Goal: Book appointment/travel/reservation

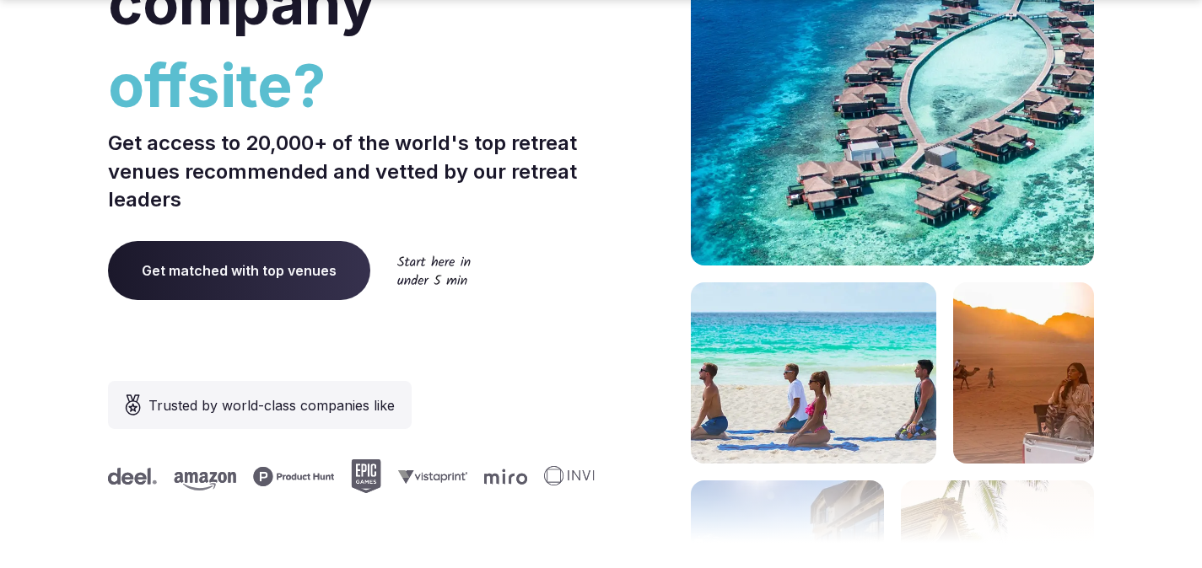
scroll to position [339, 0]
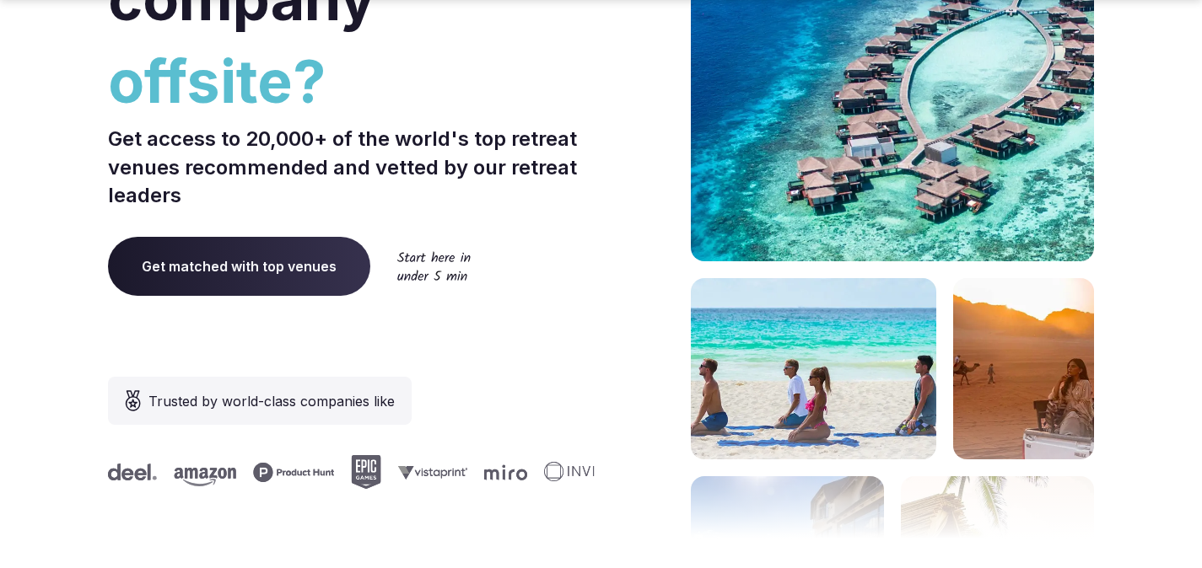
click at [286, 272] on span "Get matched with top venues" at bounding box center [239, 266] width 262 height 59
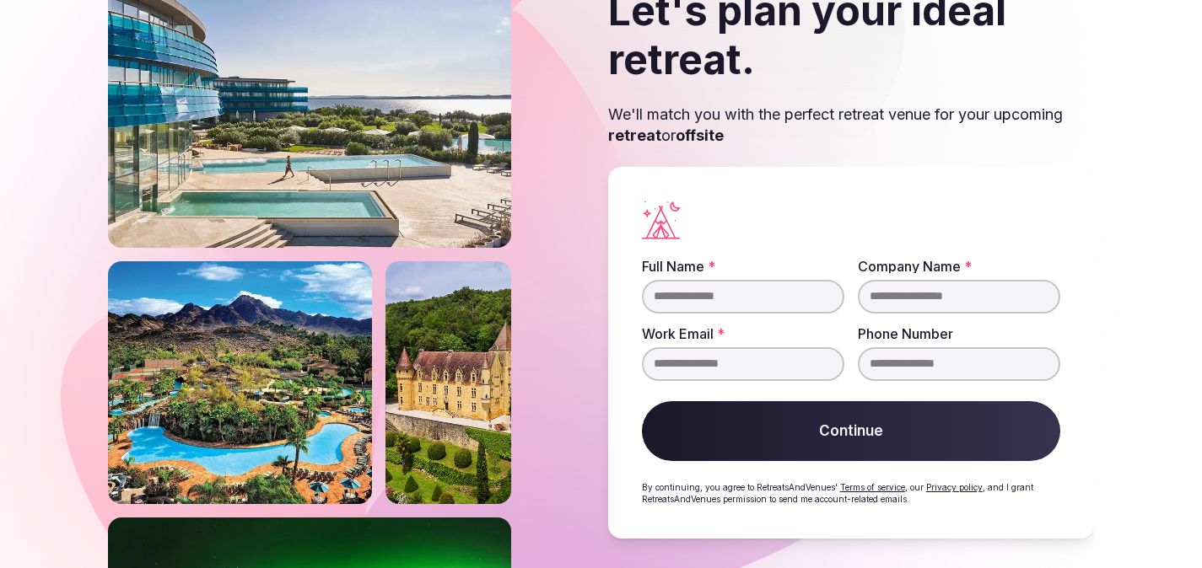
scroll to position [112, 0]
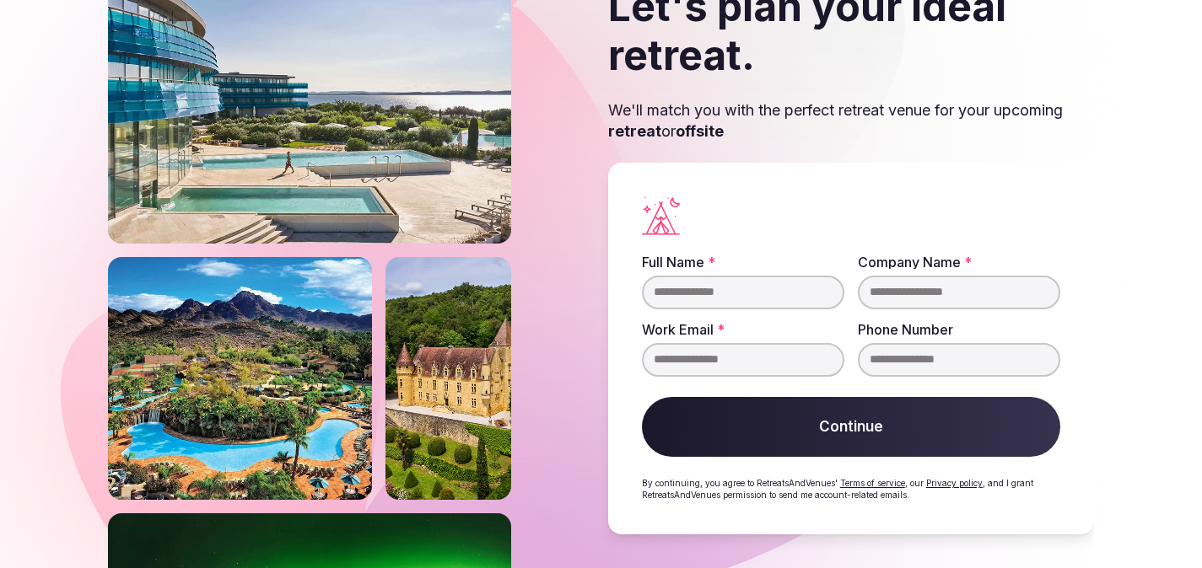
click at [716, 290] on input "Full Name *" at bounding box center [743, 293] width 202 height 34
type input "**********"
type input "*****"
type input "**********"
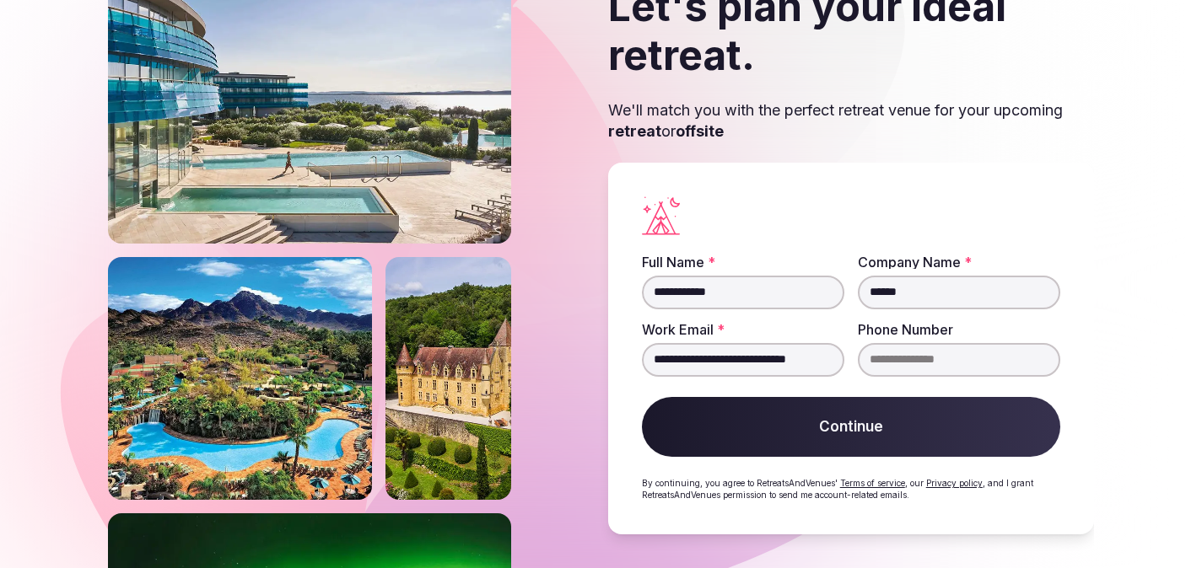
click at [642, 397] on button "Continue" at bounding box center [851, 427] width 418 height 61
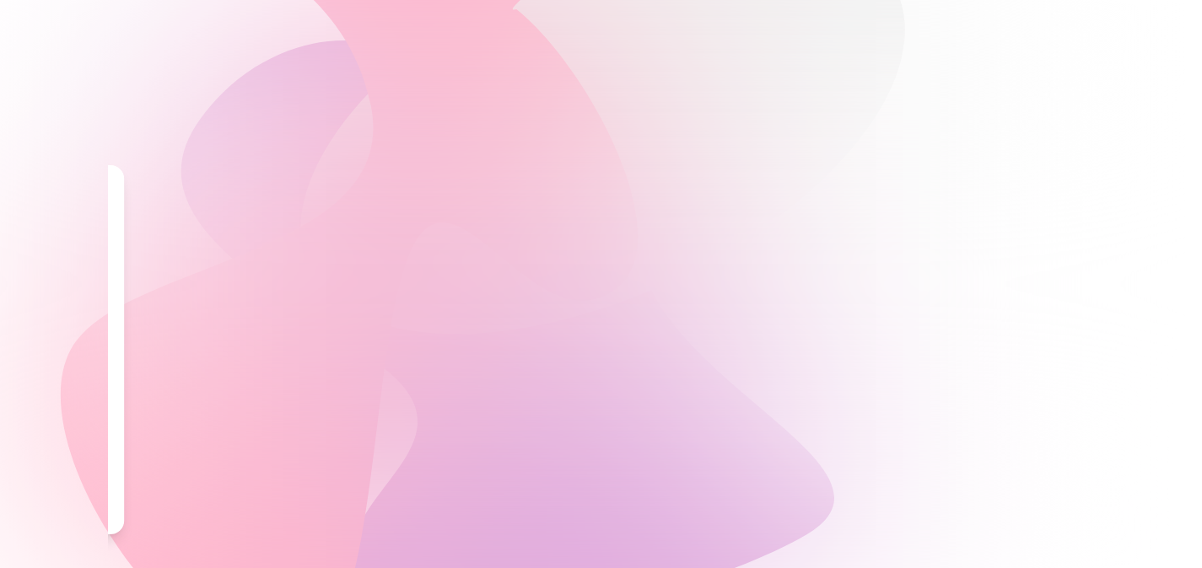
scroll to position [0, 0]
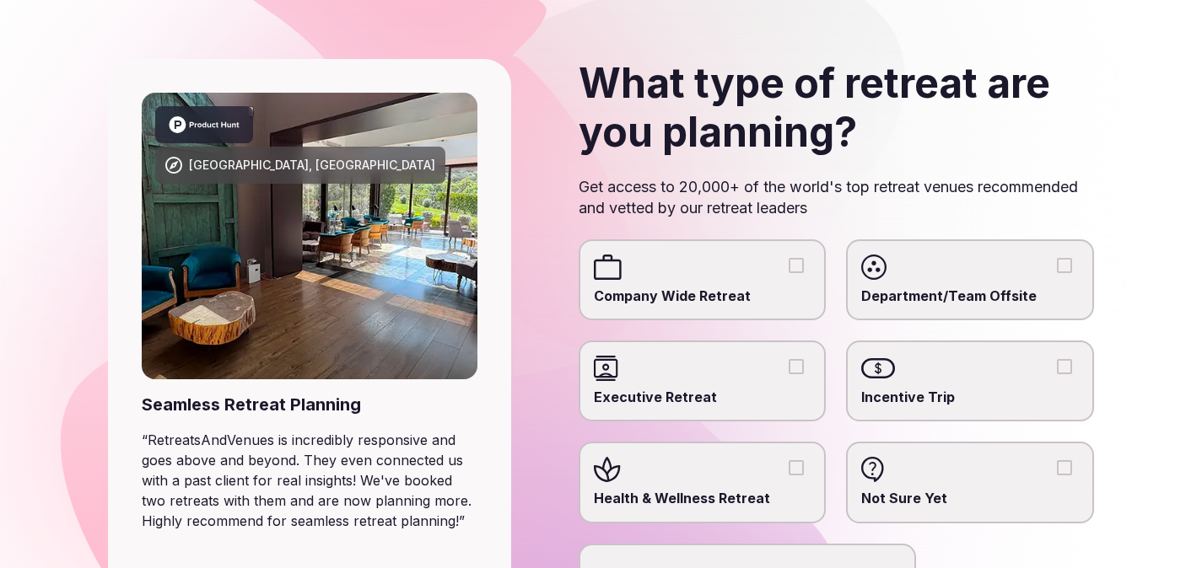
scroll to position [142, 0]
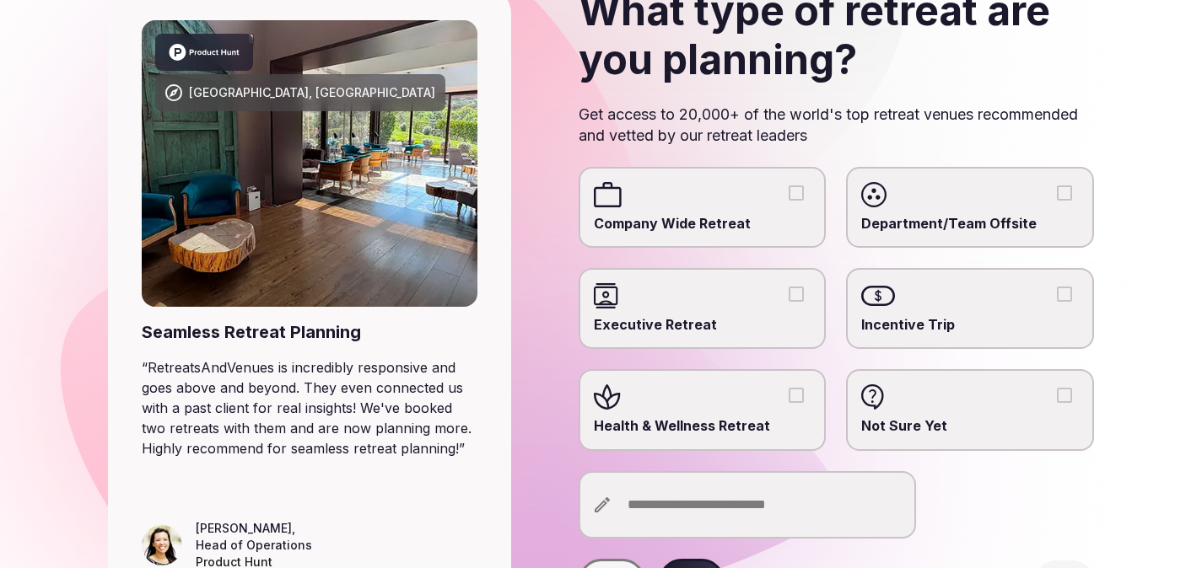
click at [762, 294] on div at bounding box center [703, 295] width 218 height 25
click at [788, 294] on button "Executive Retreat" at bounding box center [795, 294] width 15 height 15
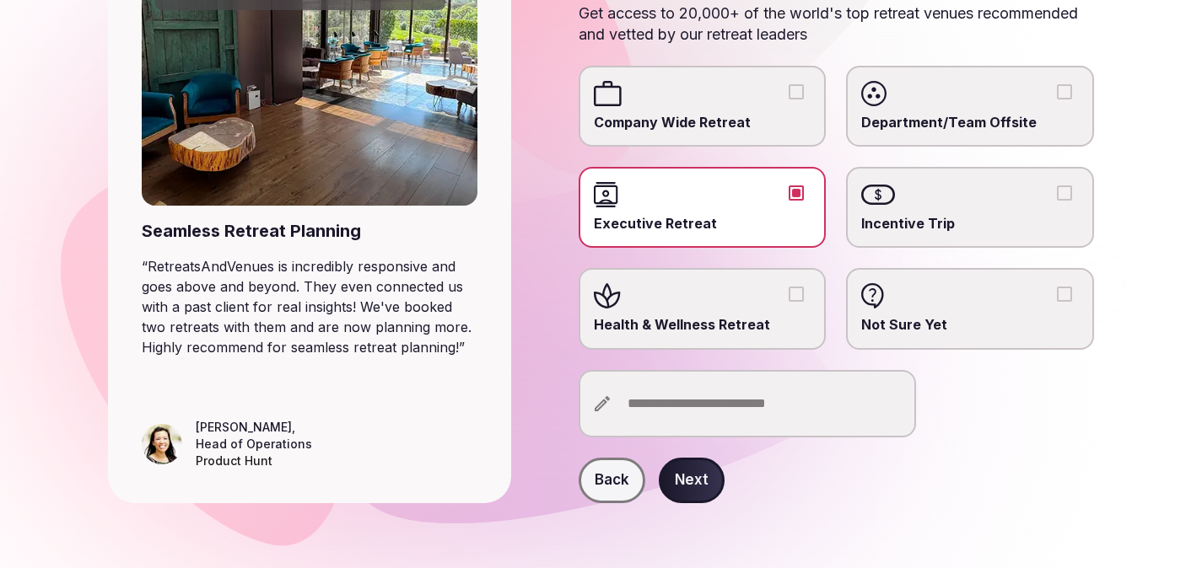
scroll to position [245, 0]
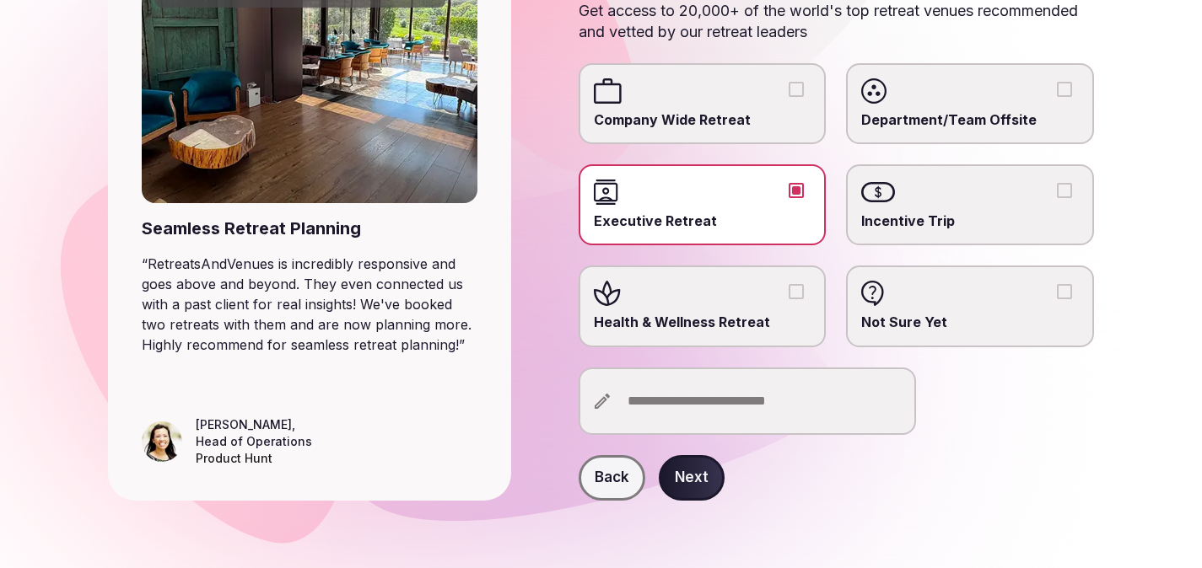
click at [702, 472] on button "Next" at bounding box center [692, 478] width 66 height 46
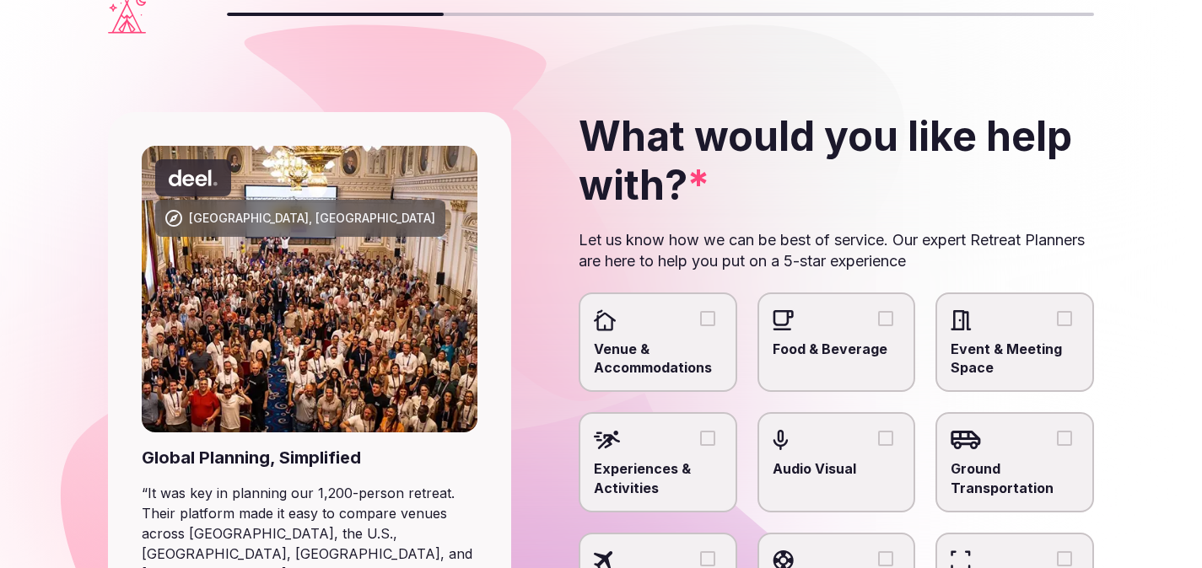
scroll to position [30, 0]
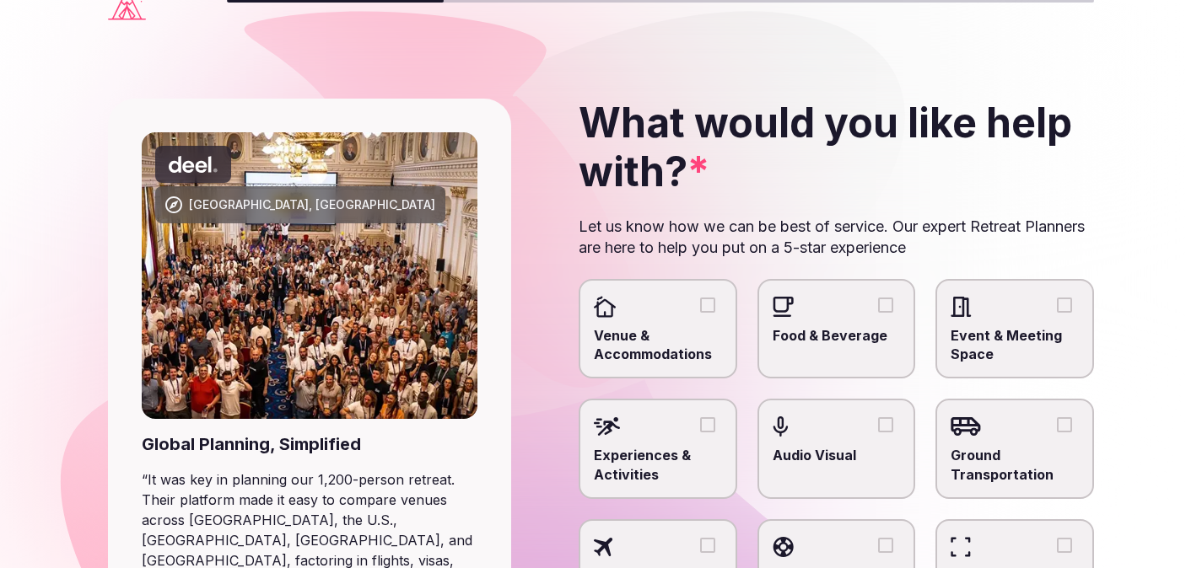
click at [719, 308] on div at bounding box center [658, 306] width 128 height 25
click at [715, 308] on button "Venue & Accommodations" at bounding box center [707, 305] width 15 height 15
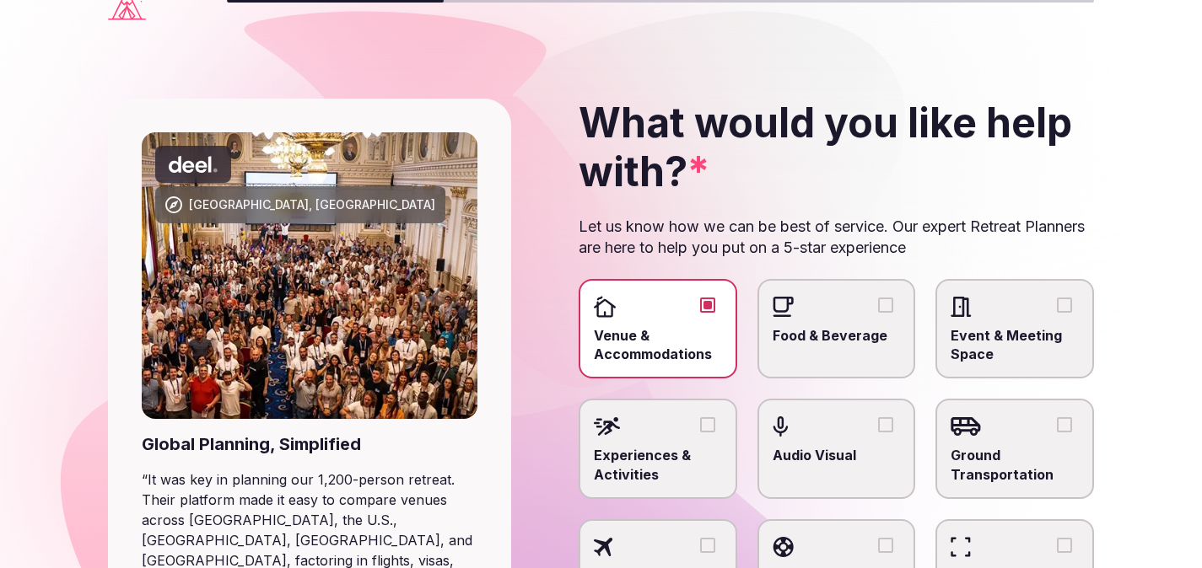
scroll to position [175, 0]
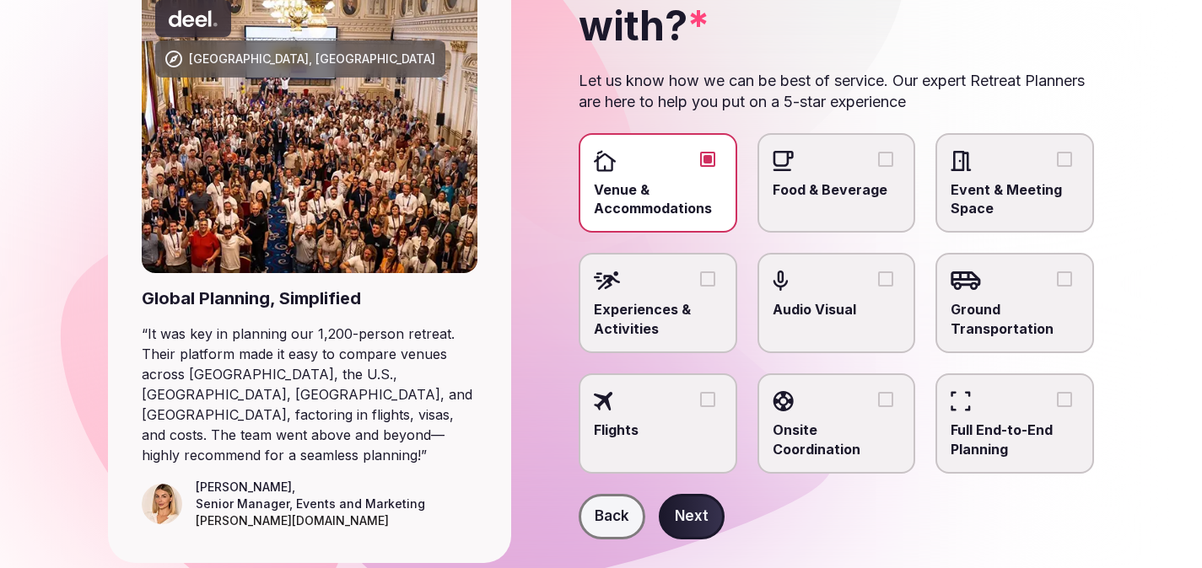
click at [1060, 159] on button "Event & Meeting Space" at bounding box center [1064, 159] width 15 height 15
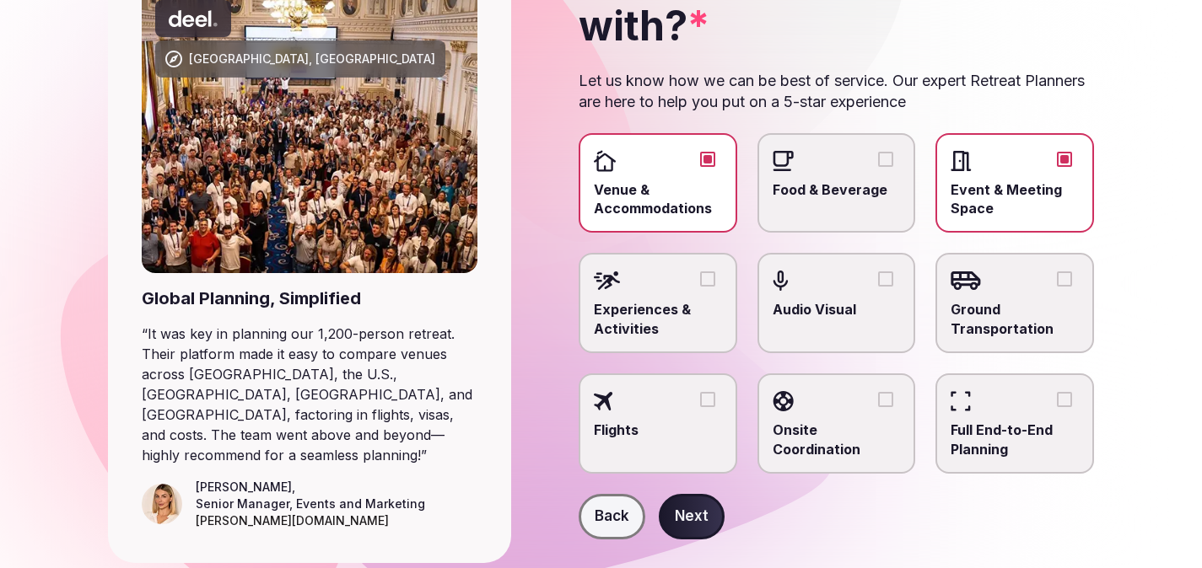
click at [730, 272] on label "Experiences & Activities" at bounding box center [658, 303] width 159 height 100
click at [715, 272] on button "Experiences & Activities" at bounding box center [707, 279] width 15 height 15
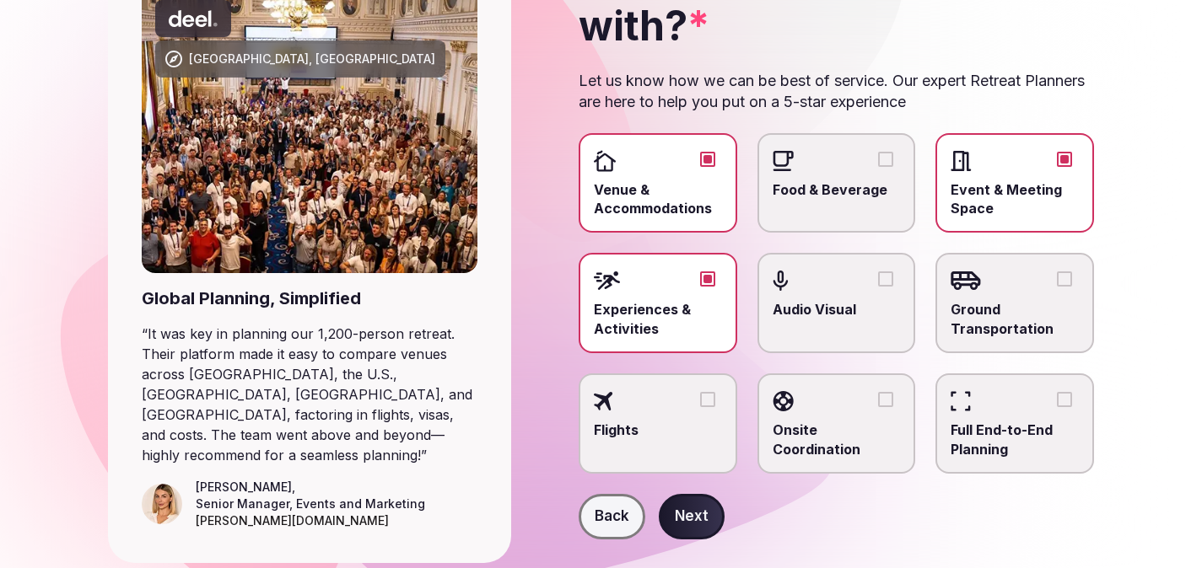
click at [1063, 279] on button "Ground Transportation" at bounding box center [1064, 279] width 15 height 15
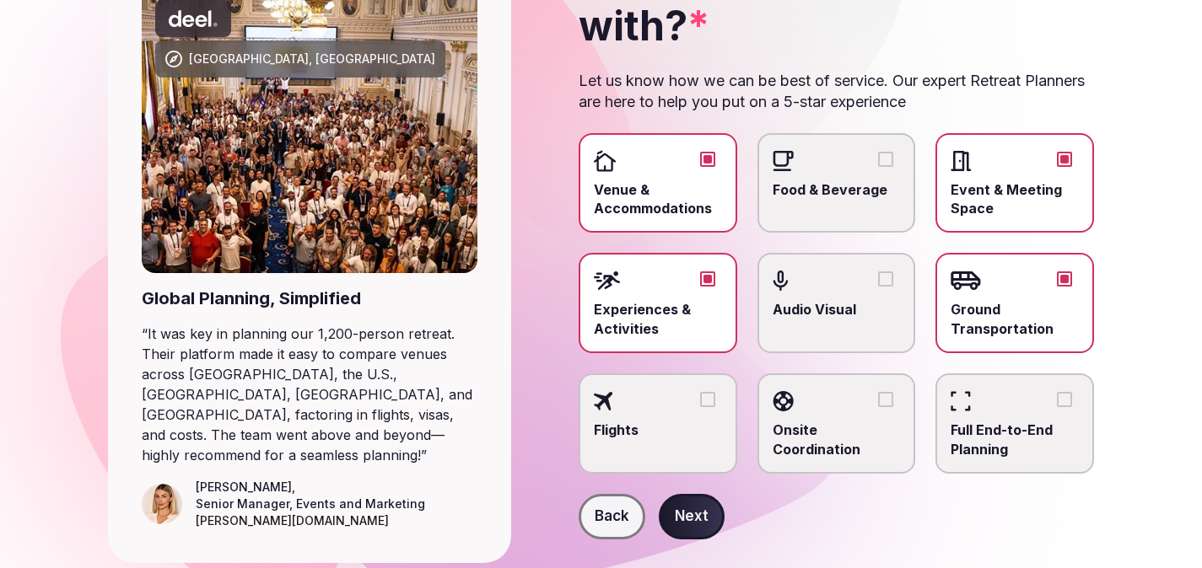
click at [718, 400] on div at bounding box center [658, 401] width 128 height 25
click at [715, 400] on button "Flights" at bounding box center [707, 399] width 15 height 15
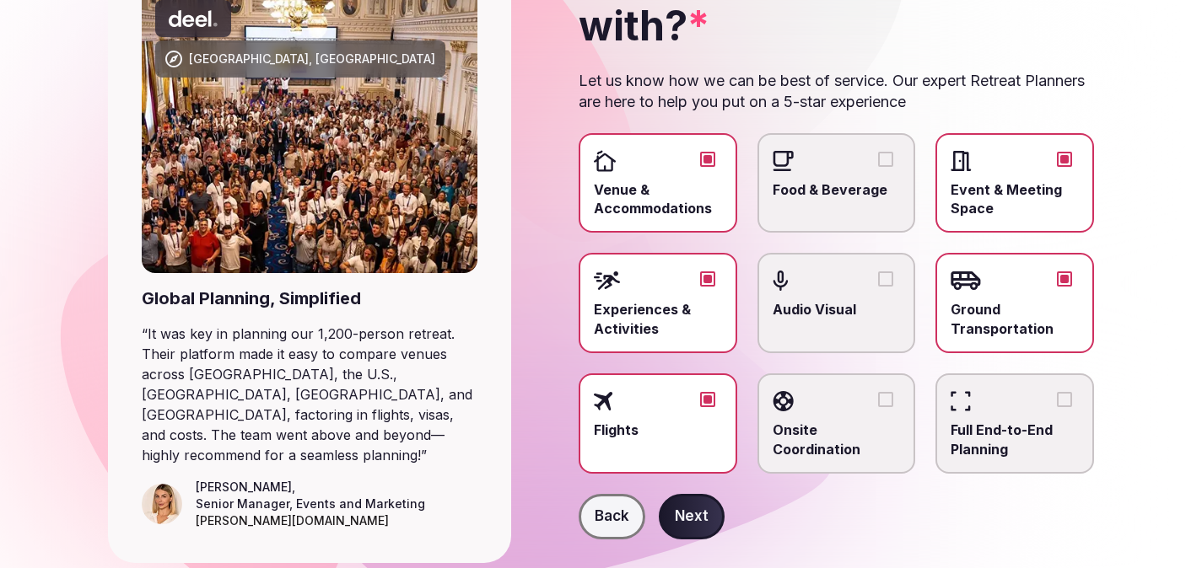
click at [867, 390] on div at bounding box center [836, 401] width 128 height 25
click at [878, 392] on button "Onsite Coordination" at bounding box center [885, 399] width 15 height 15
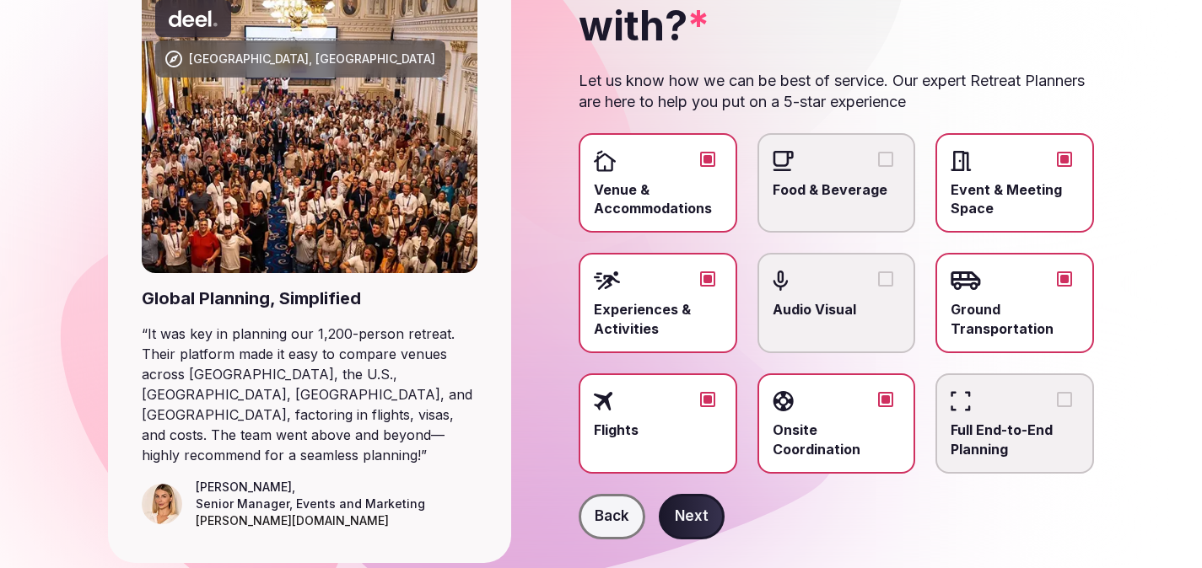
click at [1078, 396] on div at bounding box center [1014, 401] width 128 height 25
click at [1072, 396] on button "Full End-to-End Planning" at bounding box center [1064, 399] width 15 height 15
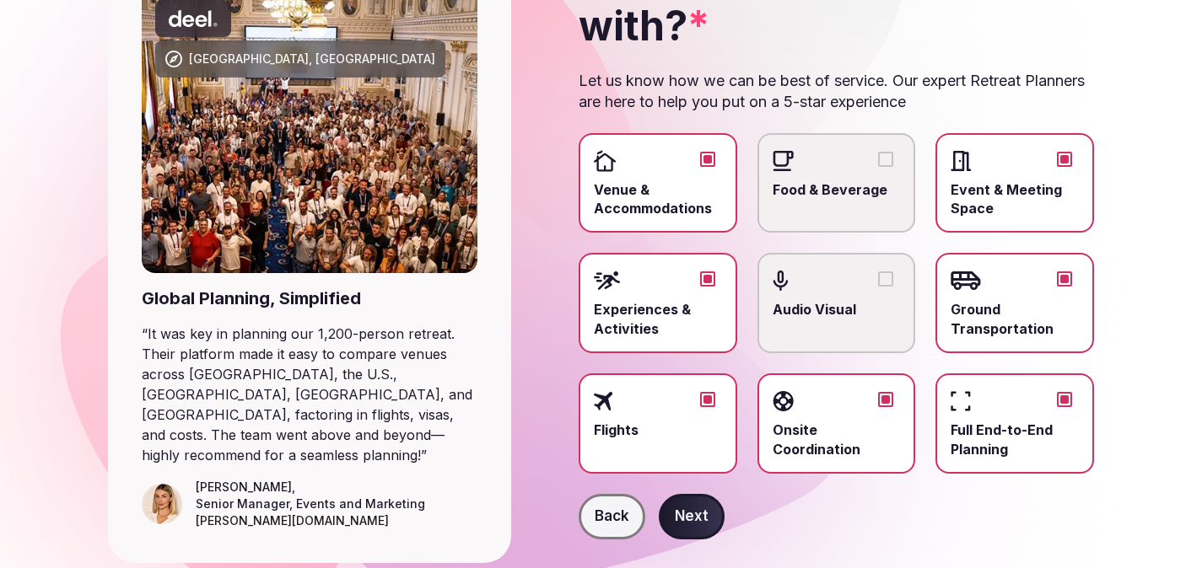
click at [874, 263] on label "Audio Visual" at bounding box center [836, 303] width 159 height 100
click at [878, 272] on button "Audio Visual" at bounding box center [885, 279] width 15 height 15
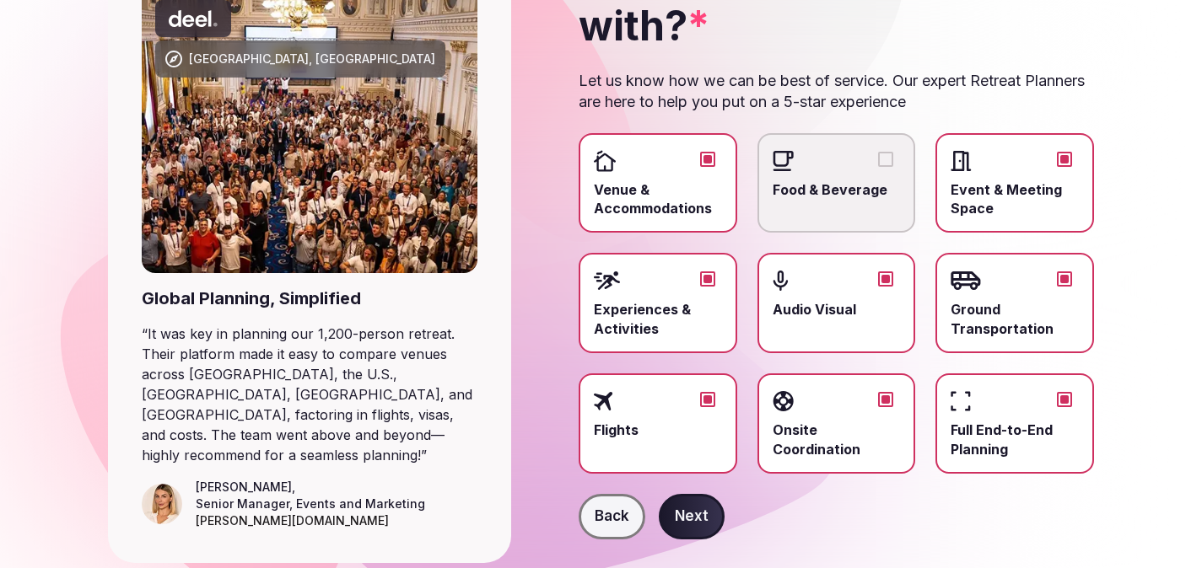
click at [849, 134] on label "Food & Beverage" at bounding box center [836, 183] width 159 height 100
click at [878, 152] on button "Food & Beverage" at bounding box center [885, 159] width 15 height 15
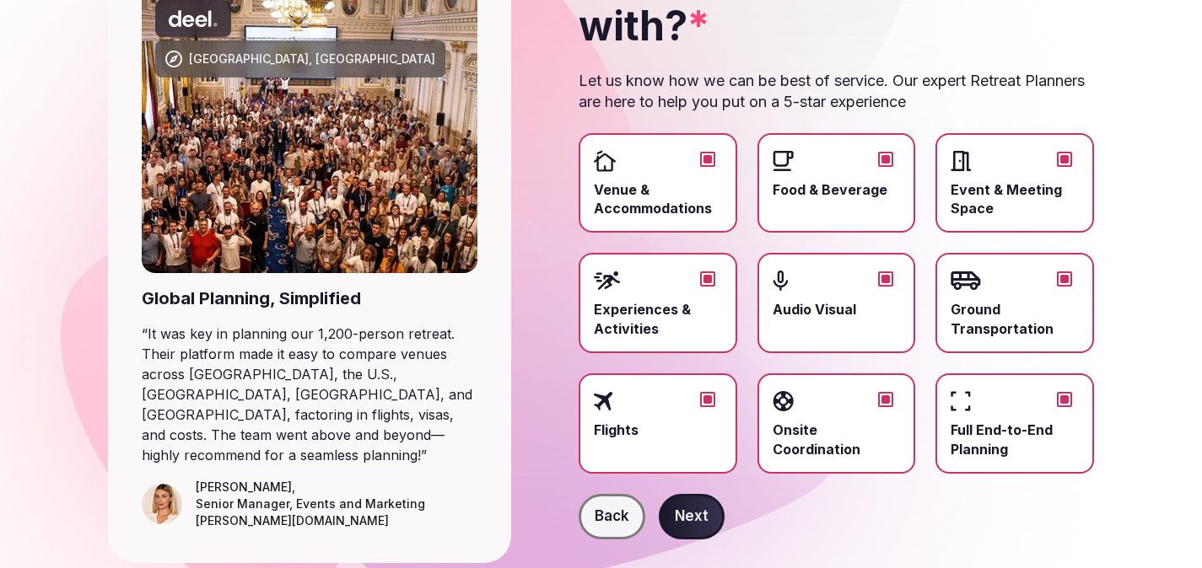
click at [697, 516] on button "Next" at bounding box center [692, 517] width 66 height 46
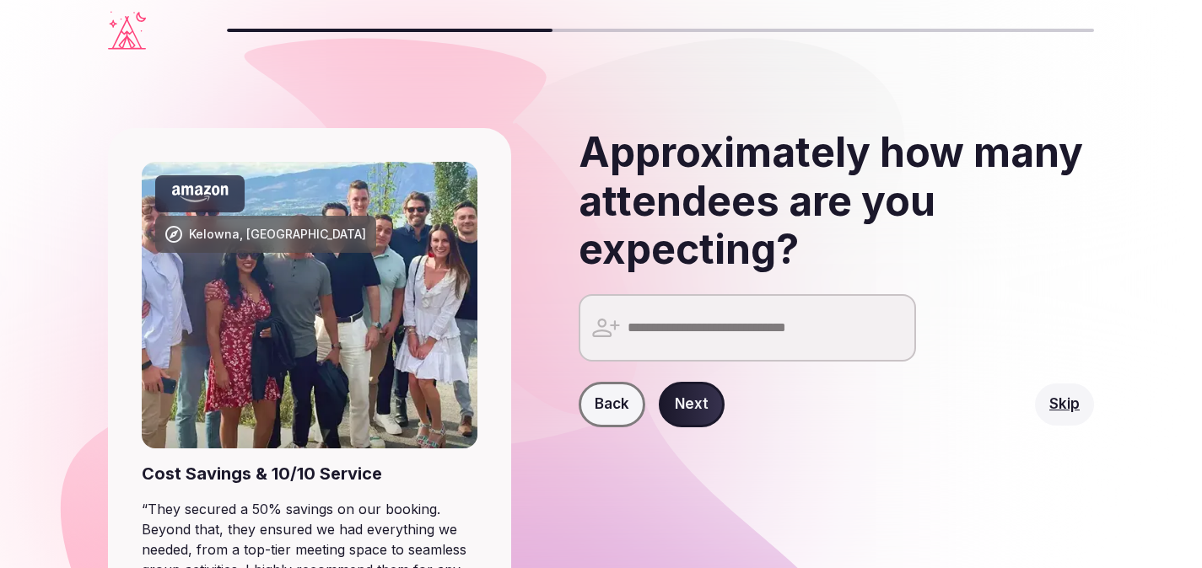
click at [733, 343] on input "number" at bounding box center [747, 327] width 337 height 67
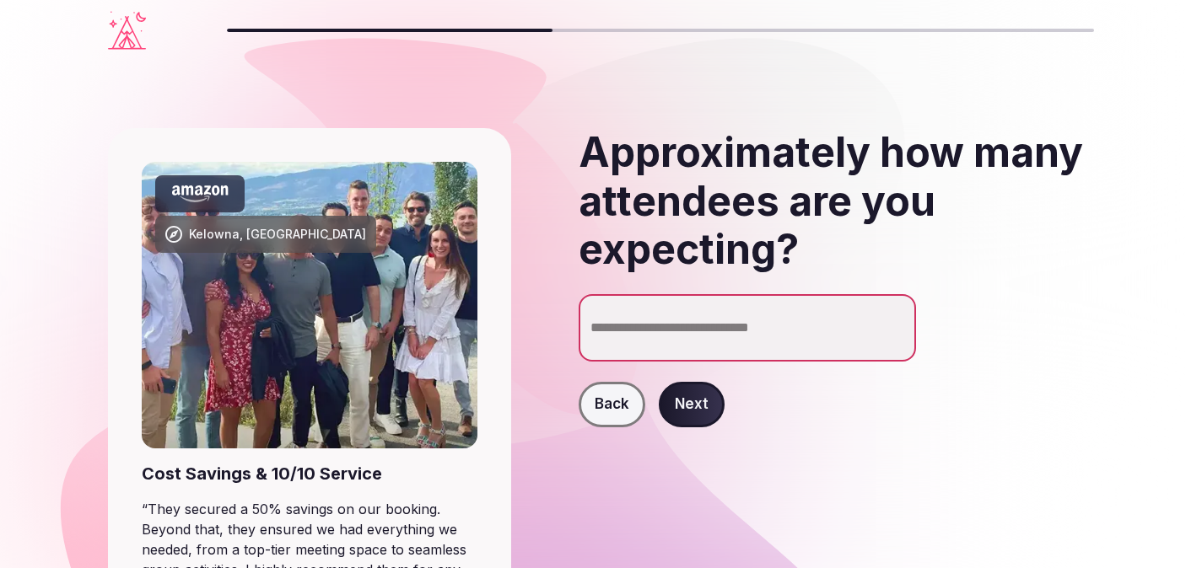
type input "*"
click at [692, 417] on button "Next" at bounding box center [692, 405] width 66 height 46
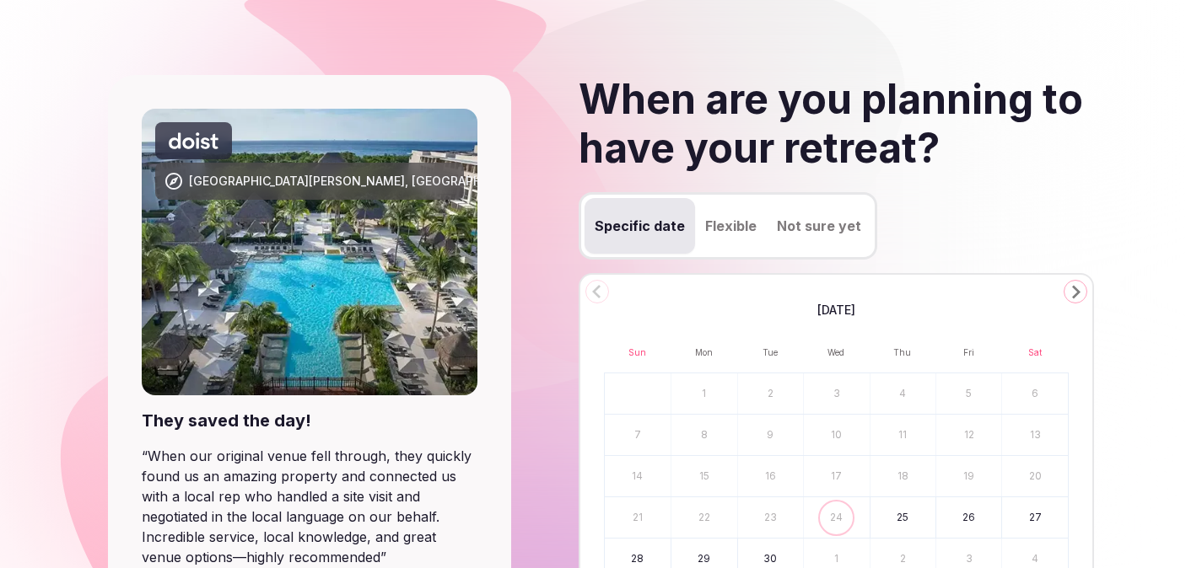
scroll to position [136, 0]
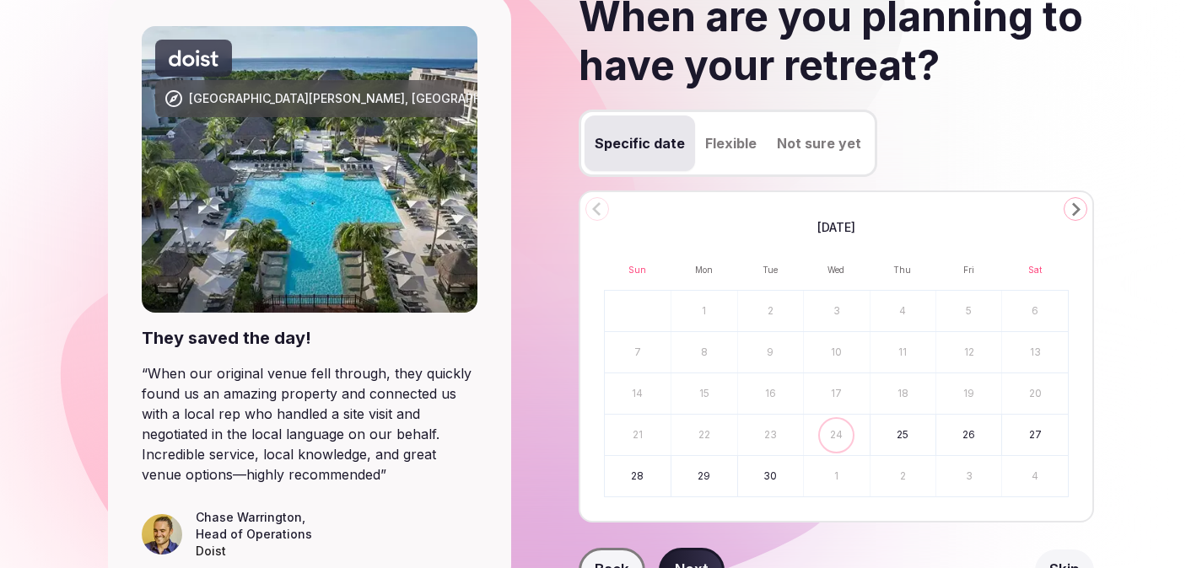
click at [1083, 210] on icon "Go to the Next Month" at bounding box center [1075, 209] width 20 height 20
click at [1081, 209] on icon "Go to the Next Month" at bounding box center [1075, 209] width 20 height 20
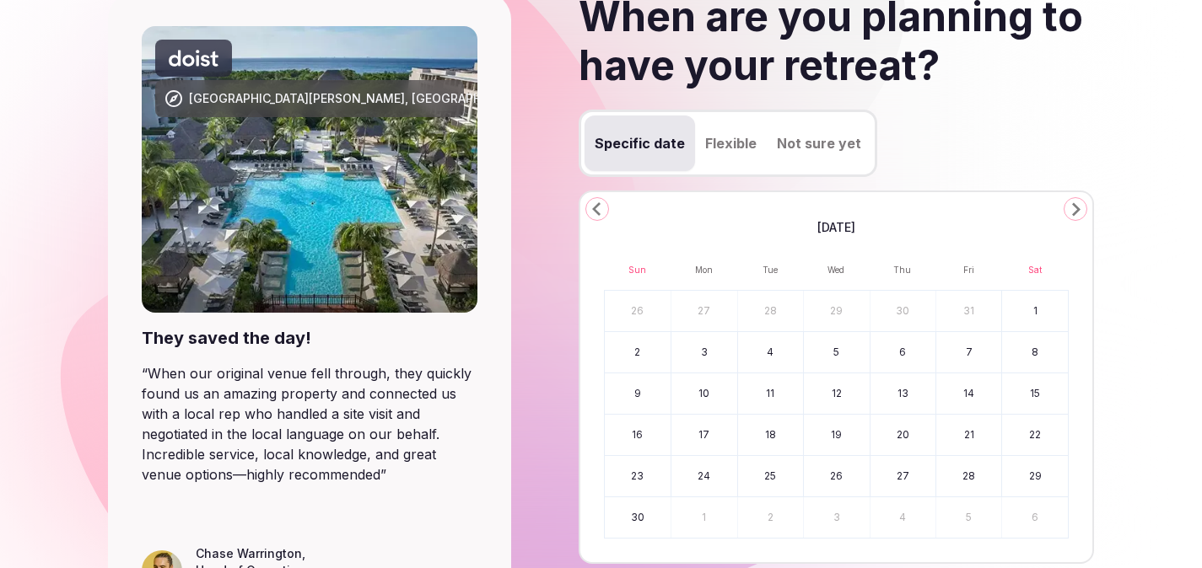
click at [1081, 209] on icon "Go to the Next Month" at bounding box center [1075, 209] width 20 height 20
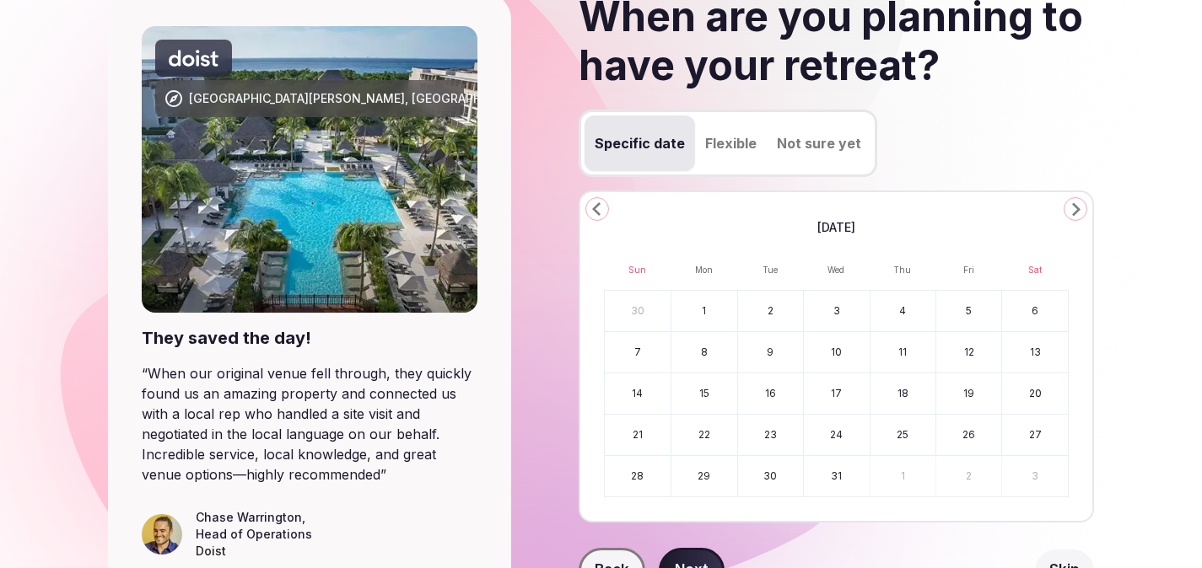
click at [1081, 209] on icon "Go to the Next Month" at bounding box center [1075, 209] width 20 height 20
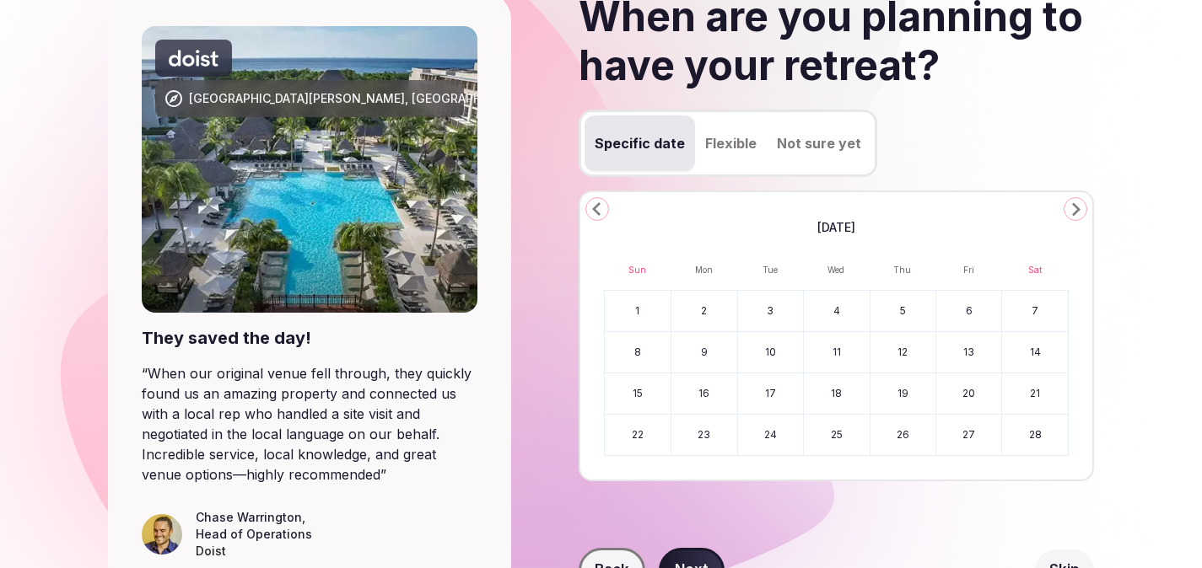
click at [1081, 209] on icon "Go to the Next Month" at bounding box center [1075, 209] width 20 height 20
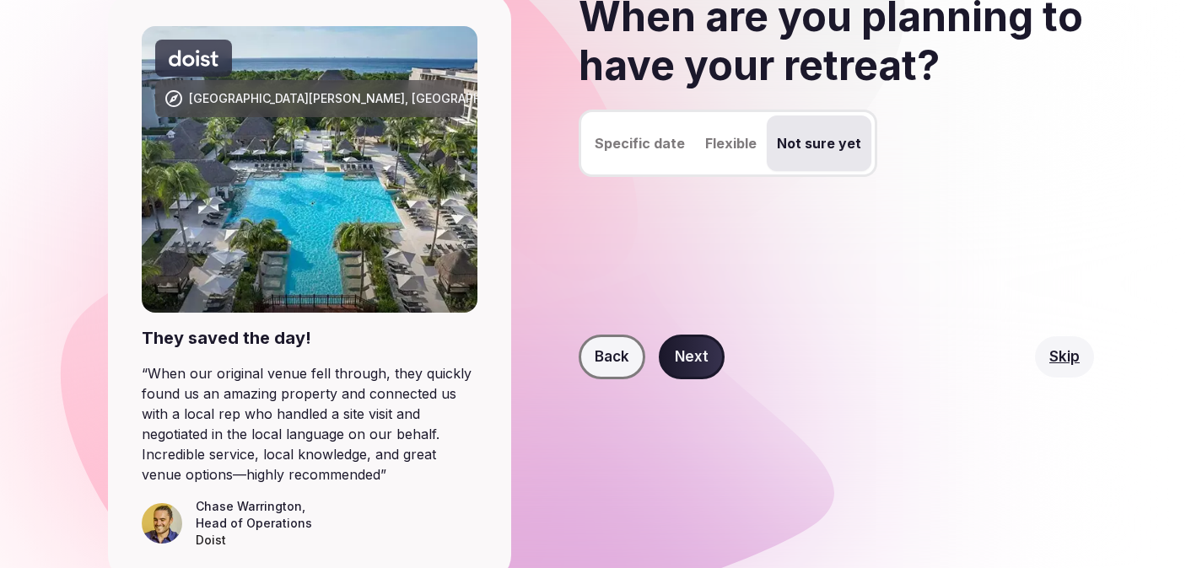
click at [812, 146] on button "Not sure yet" at bounding box center [819, 144] width 105 height 56
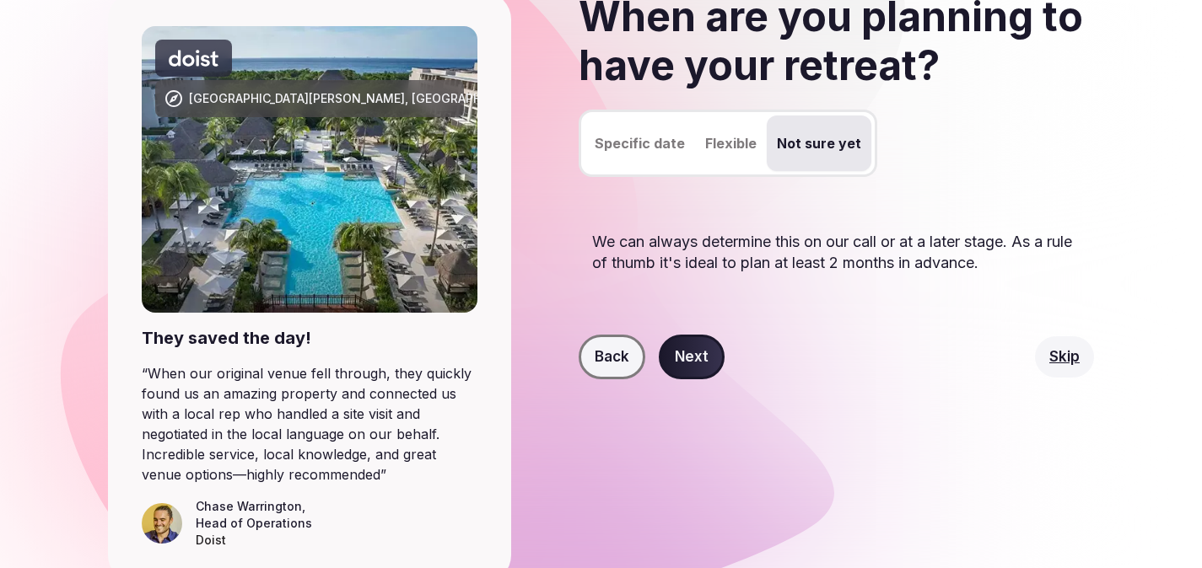
click at [697, 357] on button "Next" at bounding box center [692, 358] width 66 height 46
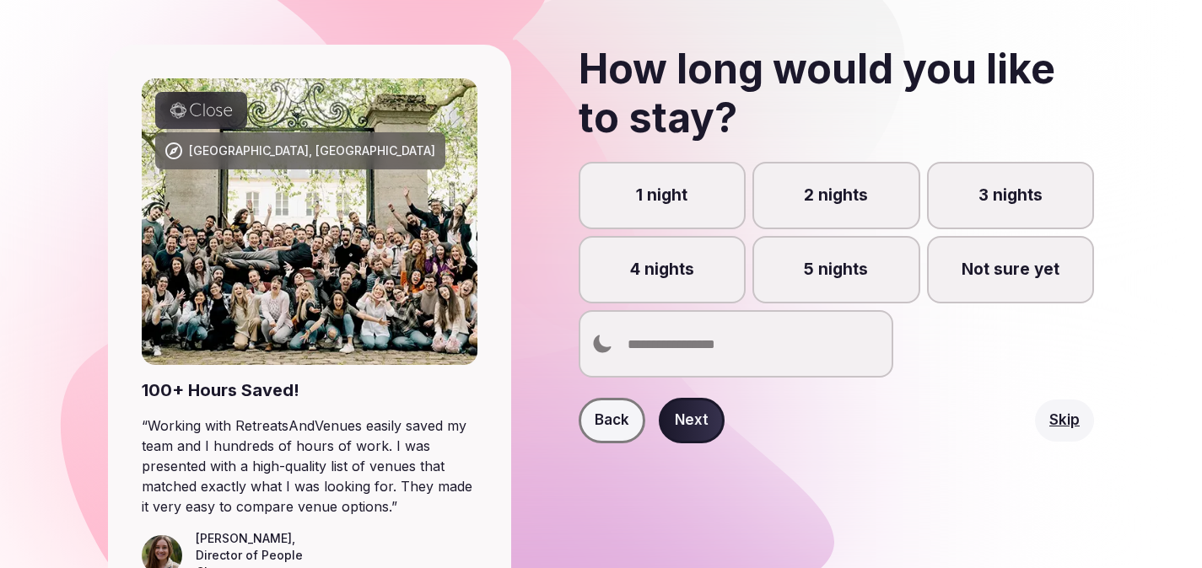
scroll to position [97, 0]
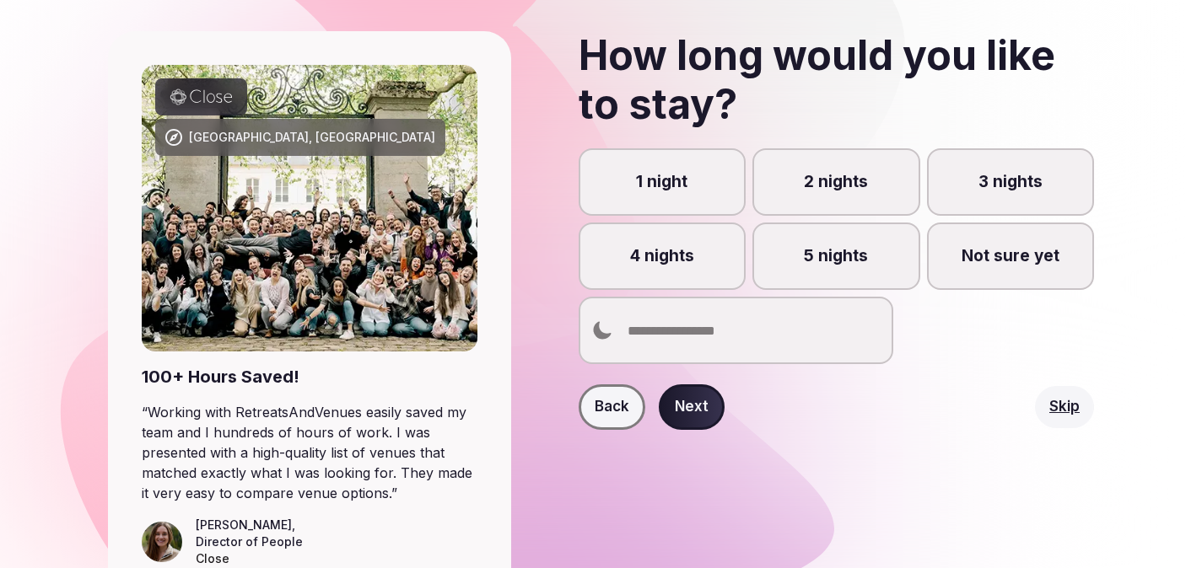
click at [694, 251] on label "4 nights" at bounding box center [662, 256] width 167 height 67
click at [678, 257] on button "4 nights" at bounding box center [669, 265] width 17 height 17
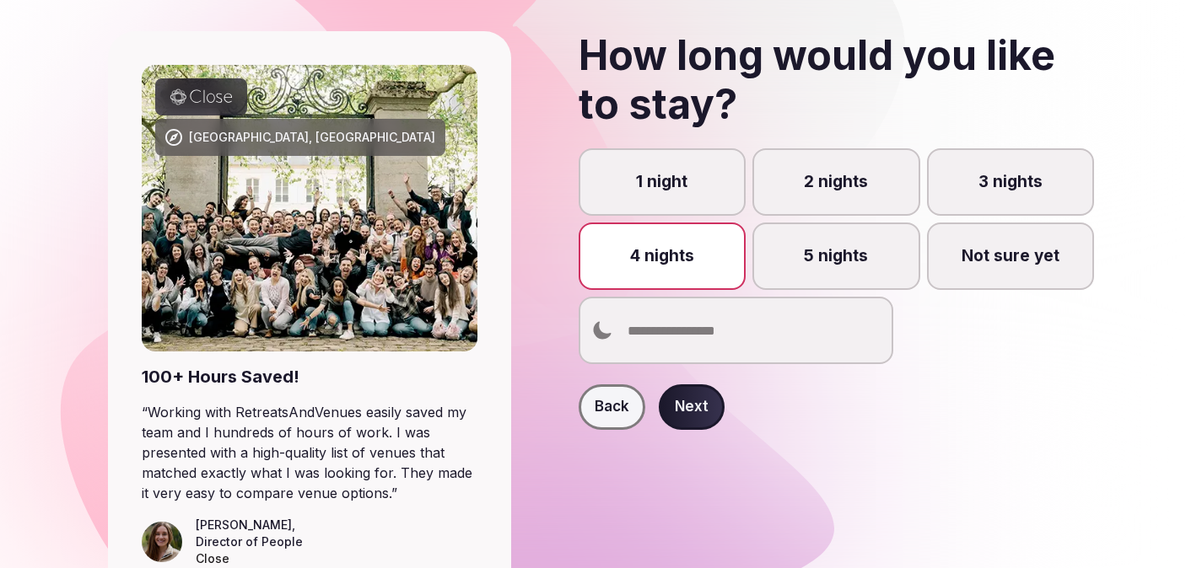
scroll to position [8, 0]
click at [689, 413] on button "Next" at bounding box center [692, 408] width 66 height 46
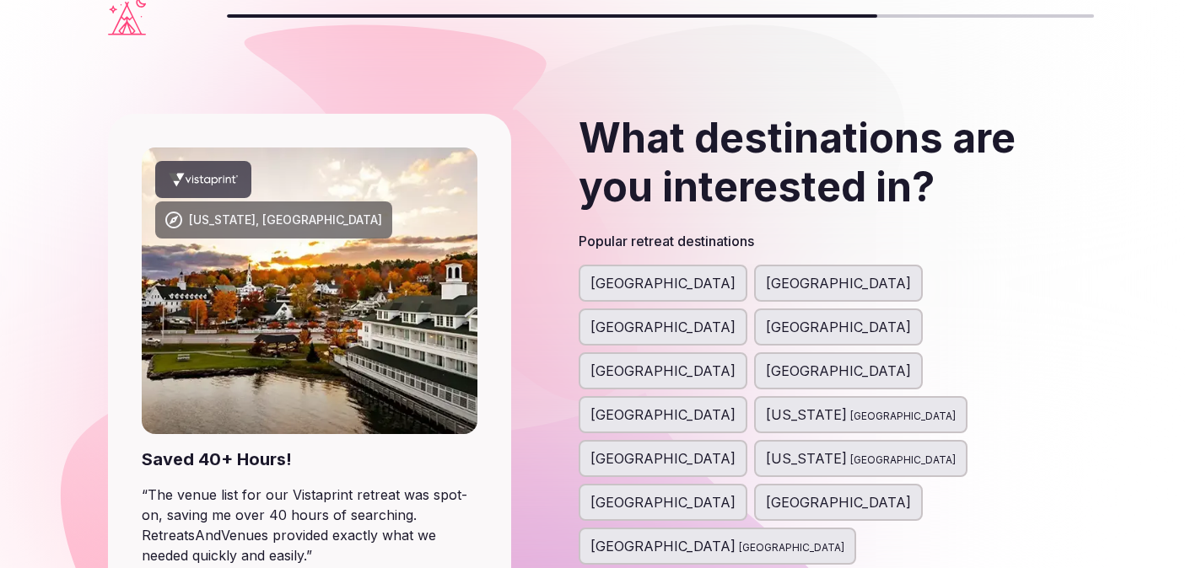
scroll to position [30, 0]
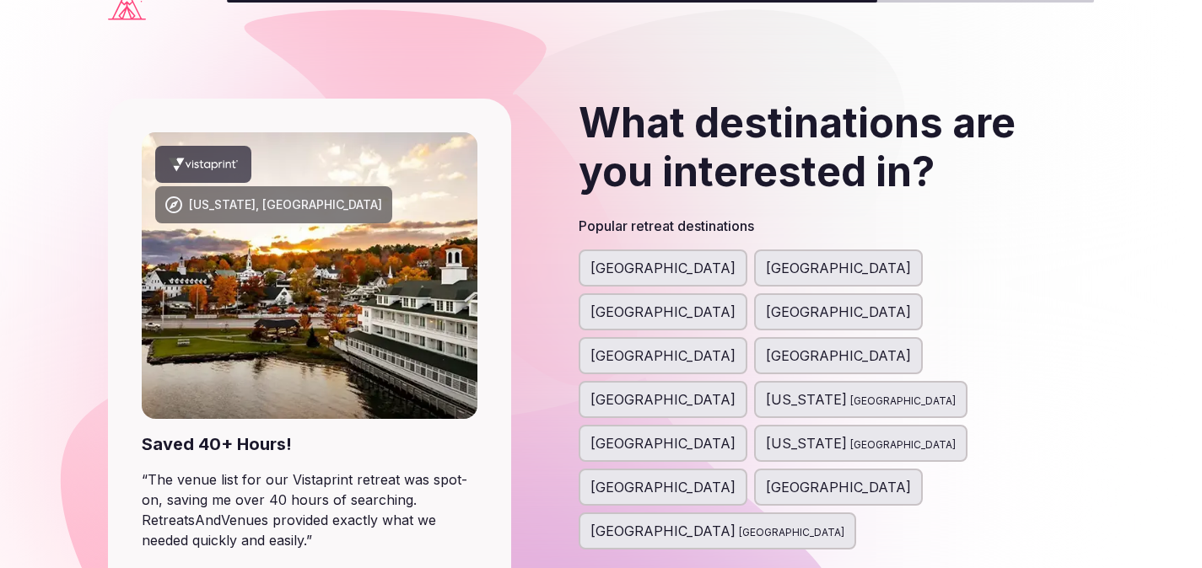
click at [622, 274] on span "United States" at bounding box center [662, 268] width 145 height 20
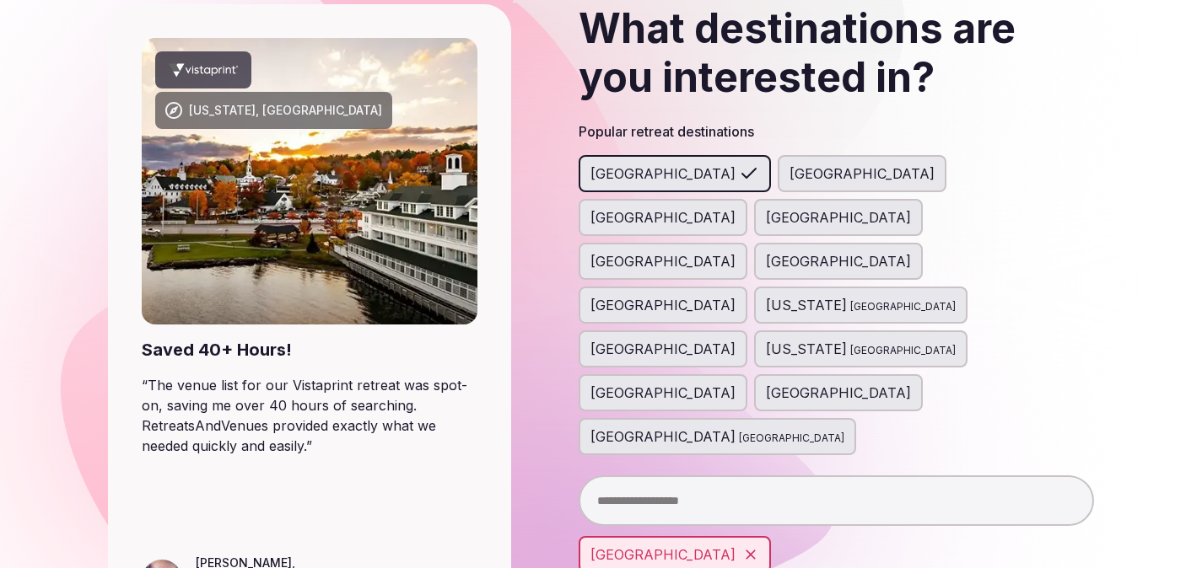
scroll to position [156, 0]
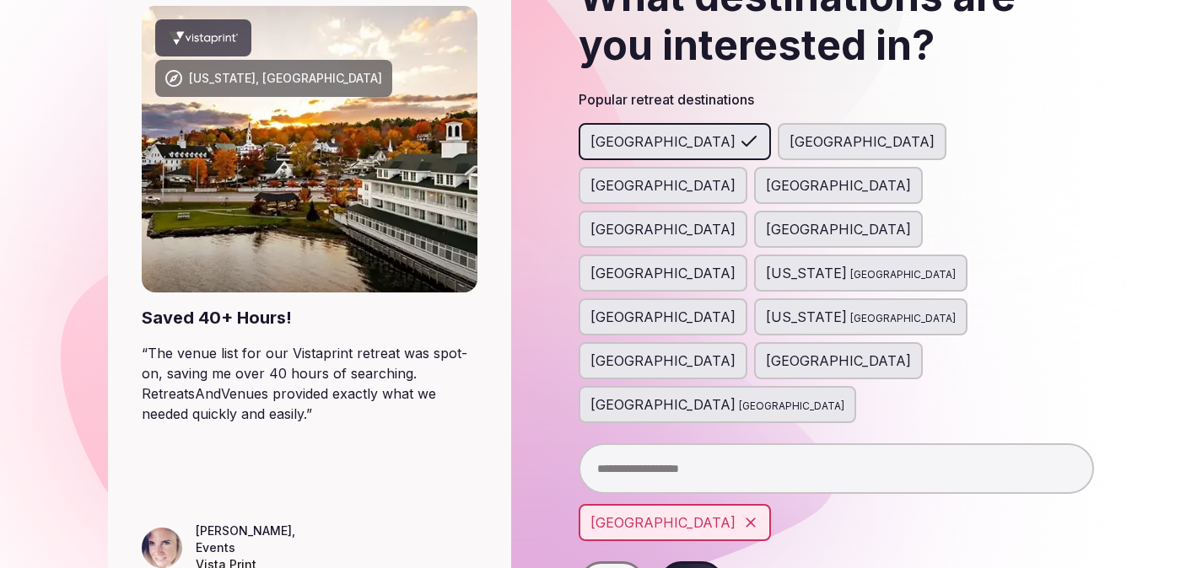
click at [735, 175] on span "[GEOGRAPHIC_DATA]" at bounding box center [662, 185] width 145 height 20
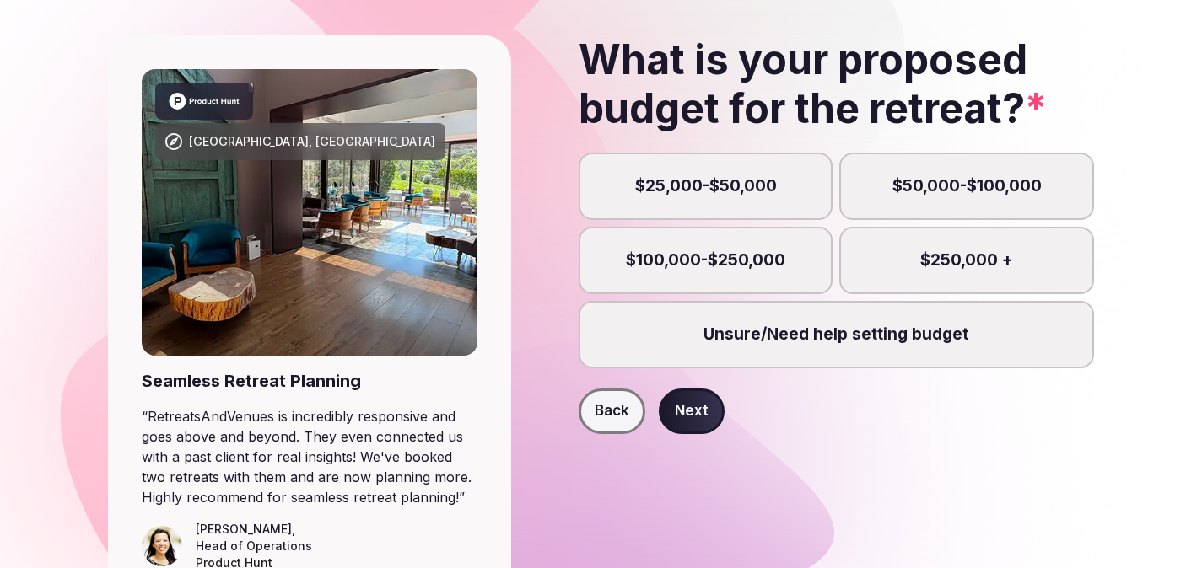
scroll to position [197, 0]
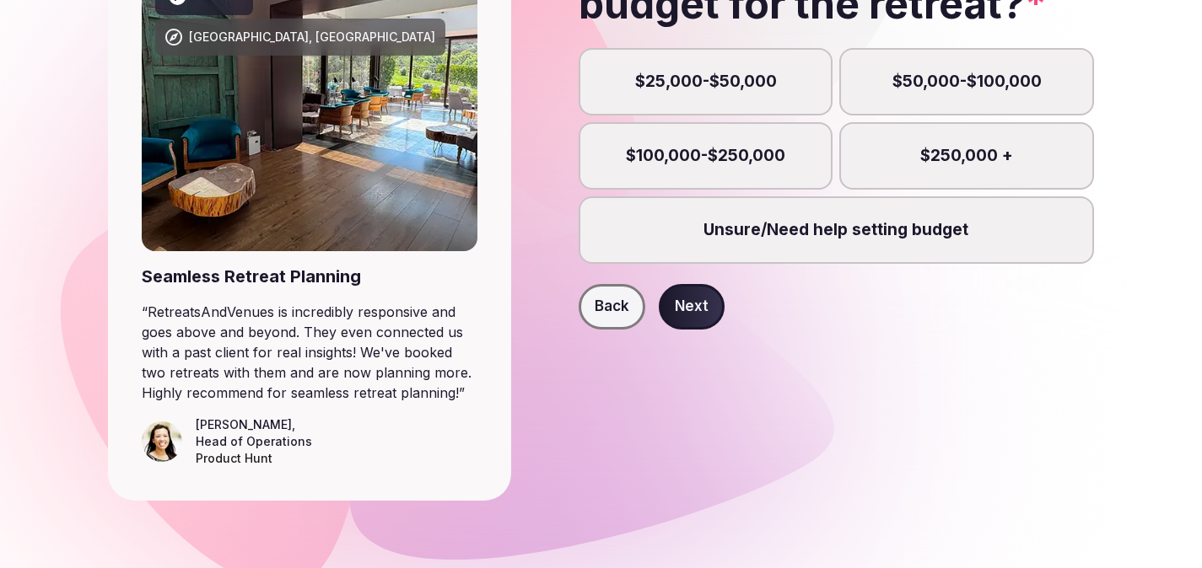
click at [606, 308] on button "Back" at bounding box center [612, 307] width 67 height 46
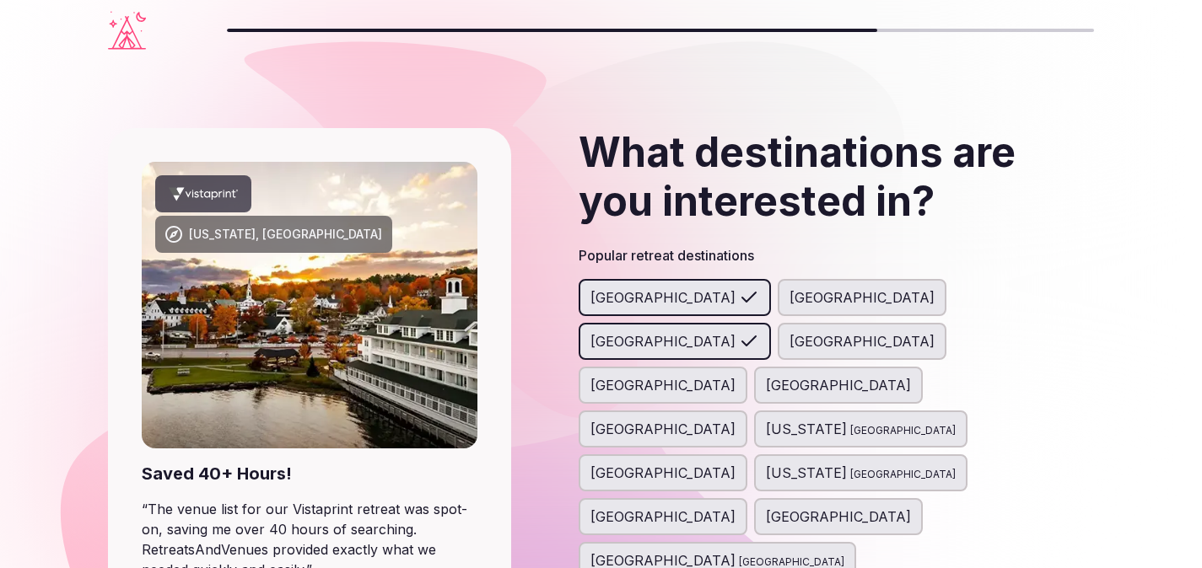
type input "*"
type input "*********"
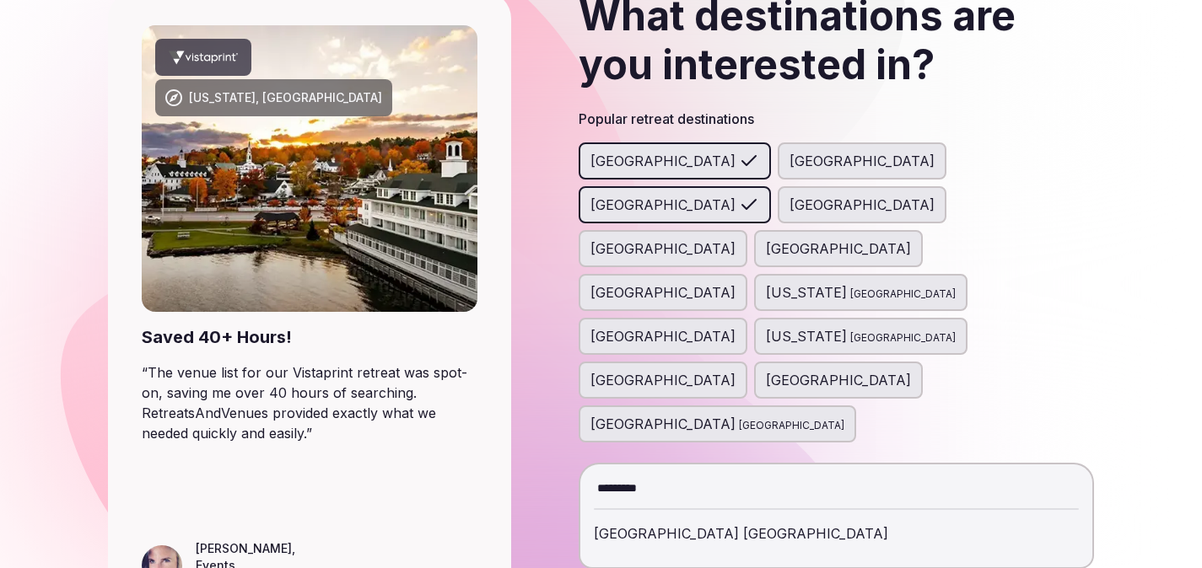
scroll to position [139, 0]
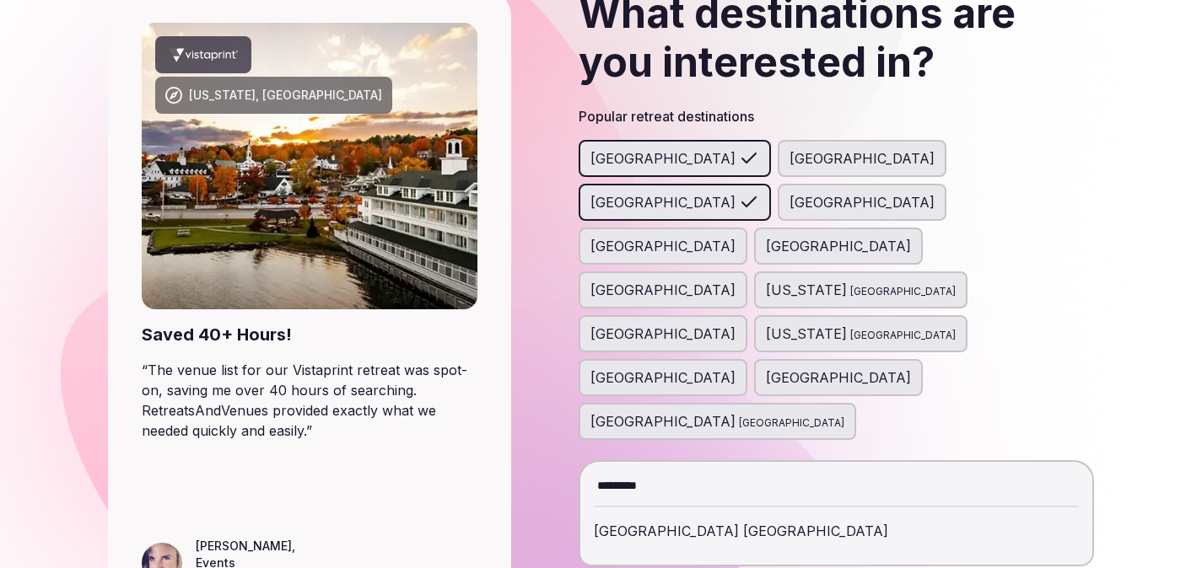
drag, startPoint x: 671, startPoint y: 313, endPoint x: 554, endPoint y: 313, distance: 117.2
click at [554, 313] on div "What destinations are you interested in? Popular retreat destinations United St…" at bounding box center [809, 305] width 569 height 633
type input "*"
type input "******"
click at [611, 511] on div "St Lucia" at bounding box center [836, 531] width 485 height 40
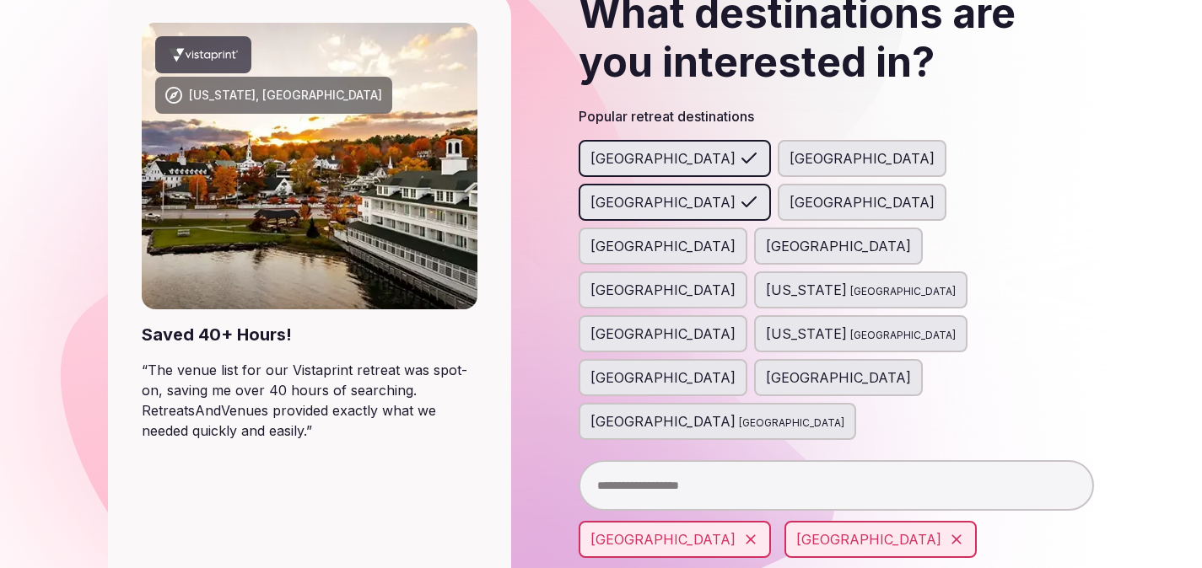
click at [638, 460] on input "text" at bounding box center [836, 485] width 515 height 51
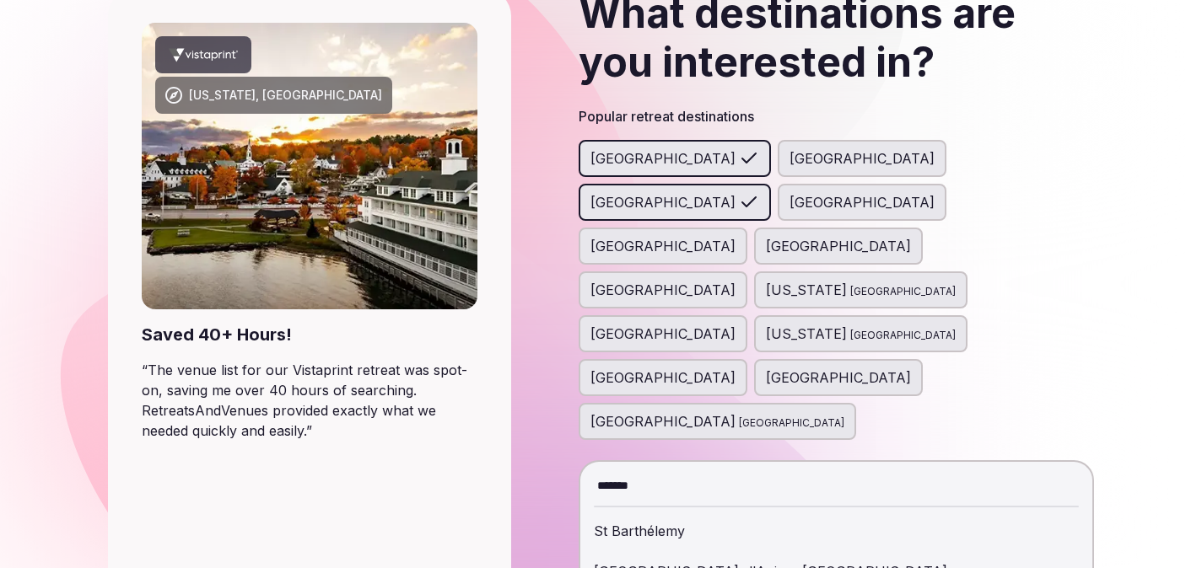
type input "*******"
click at [659, 511] on div "St Barthélemy" at bounding box center [836, 531] width 485 height 40
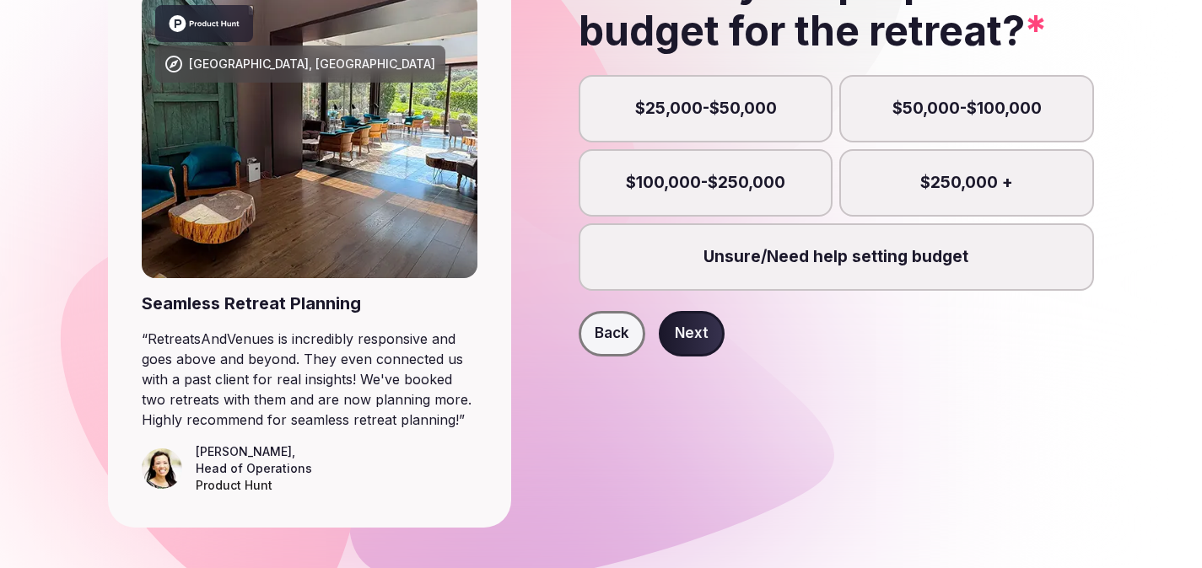
scroll to position [178, 0]
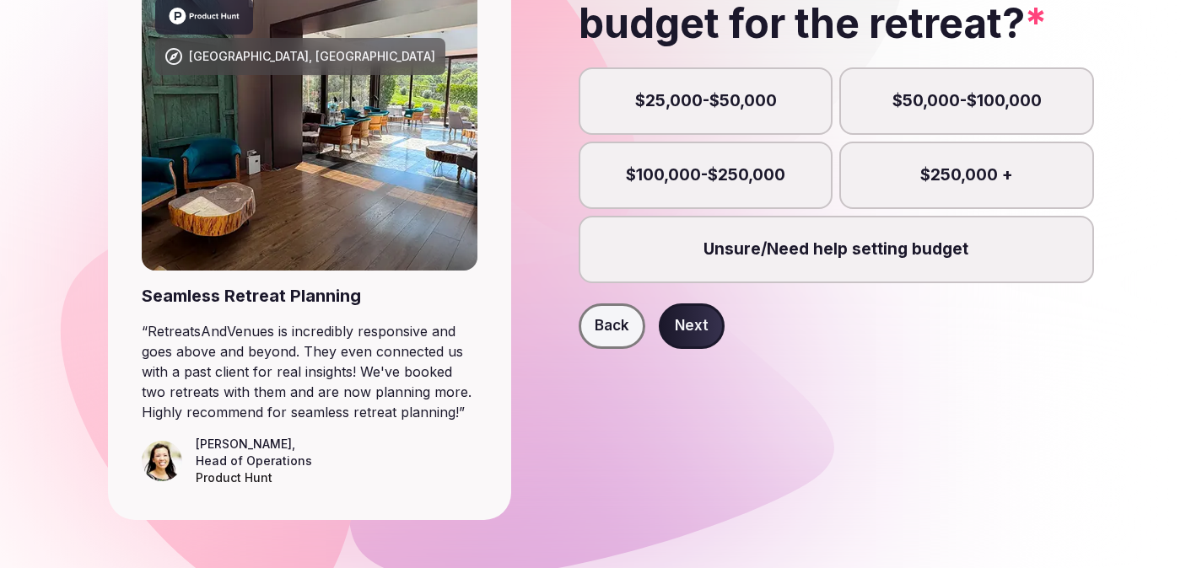
click at [766, 239] on label "Unsure/Need help setting budget" at bounding box center [836, 249] width 515 height 67
click at [836, 250] on button "Unsure/Need help setting budget" at bounding box center [844, 258] width 17 height 17
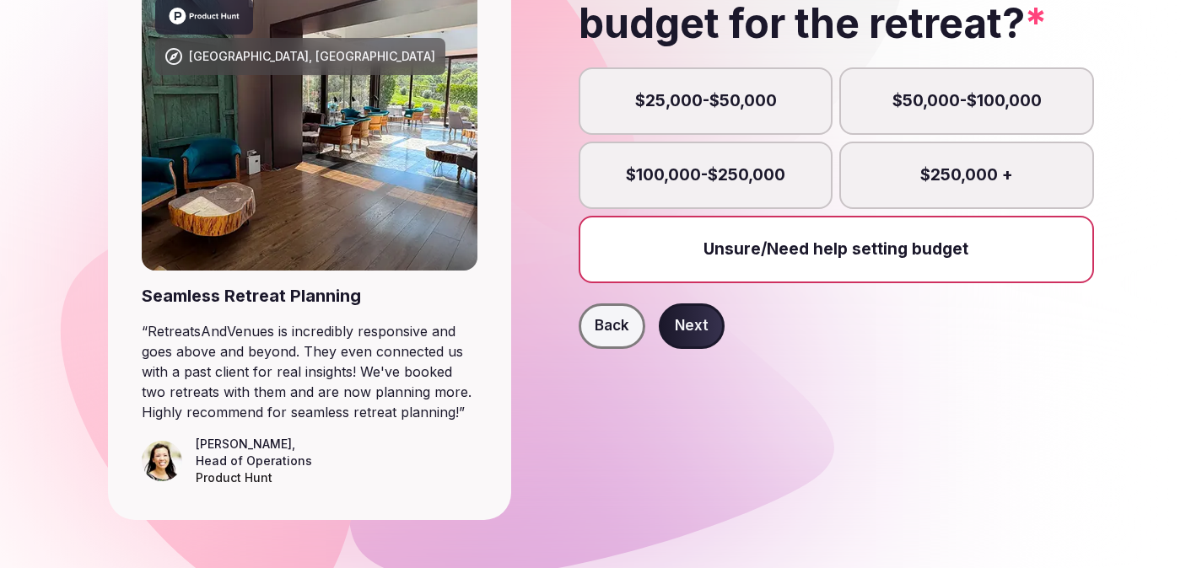
scroll to position [8, 0]
click at [702, 338] on button "Next" at bounding box center [692, 327] width 66 height 46
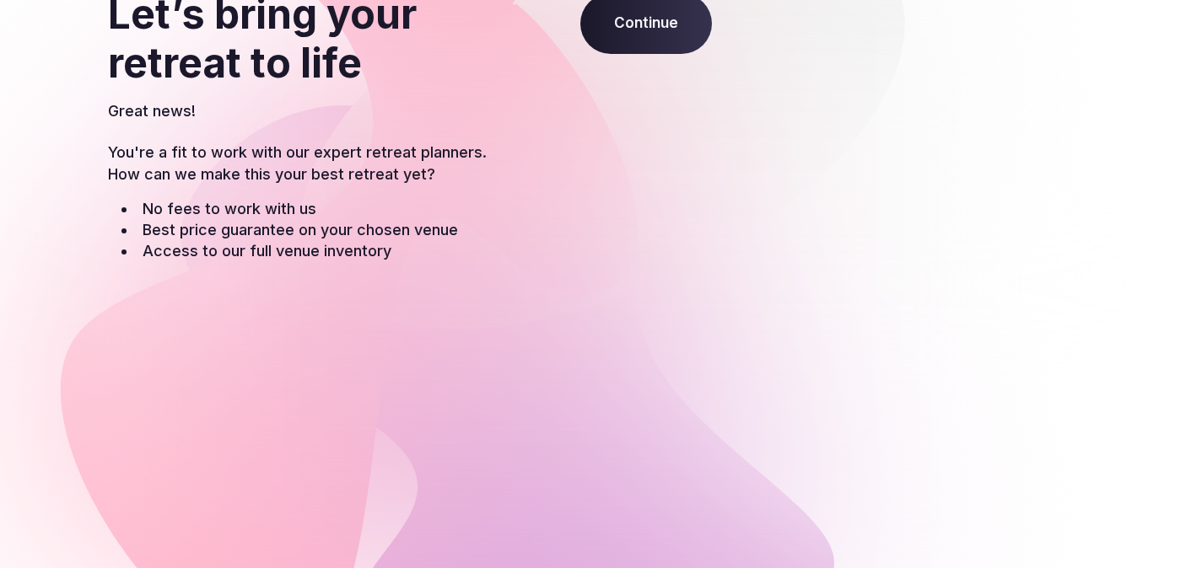
scroll to position [137, 0]
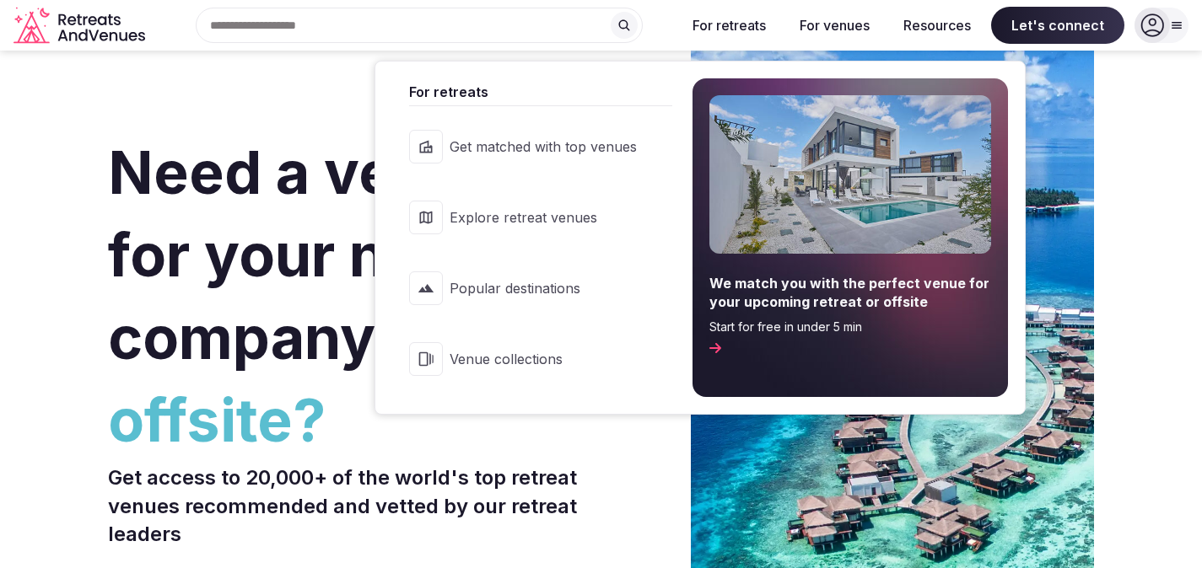
click at [645, 218] on icon at bounding box center [649, 217] width 12 height 13
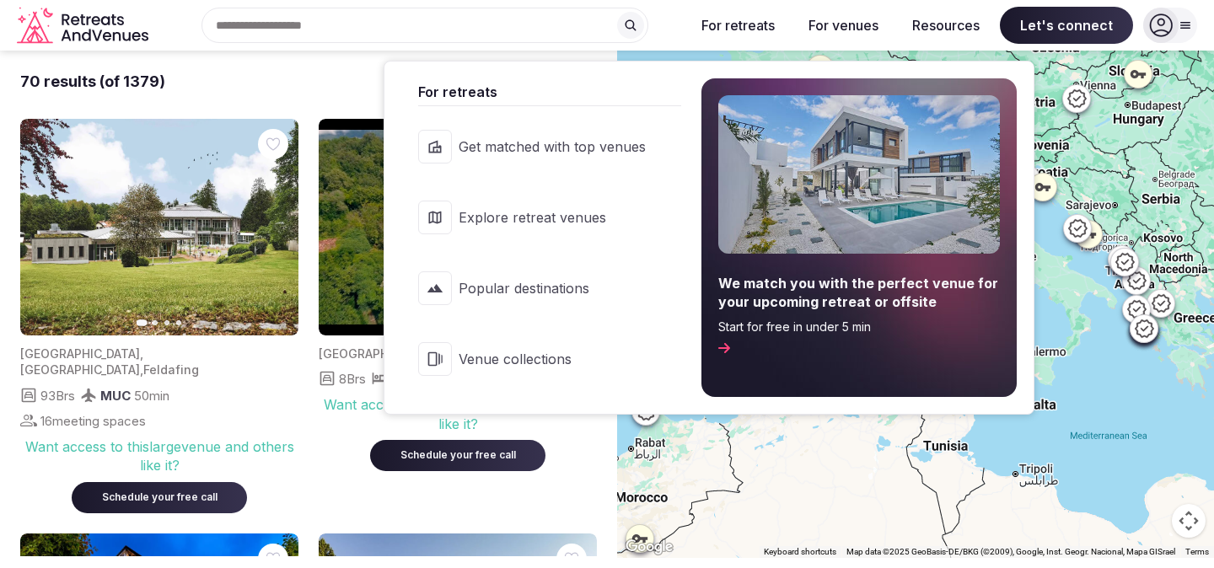
click at [627, 352] on span "Venue collections" at bounding box center [552, 359] width 187 height 19
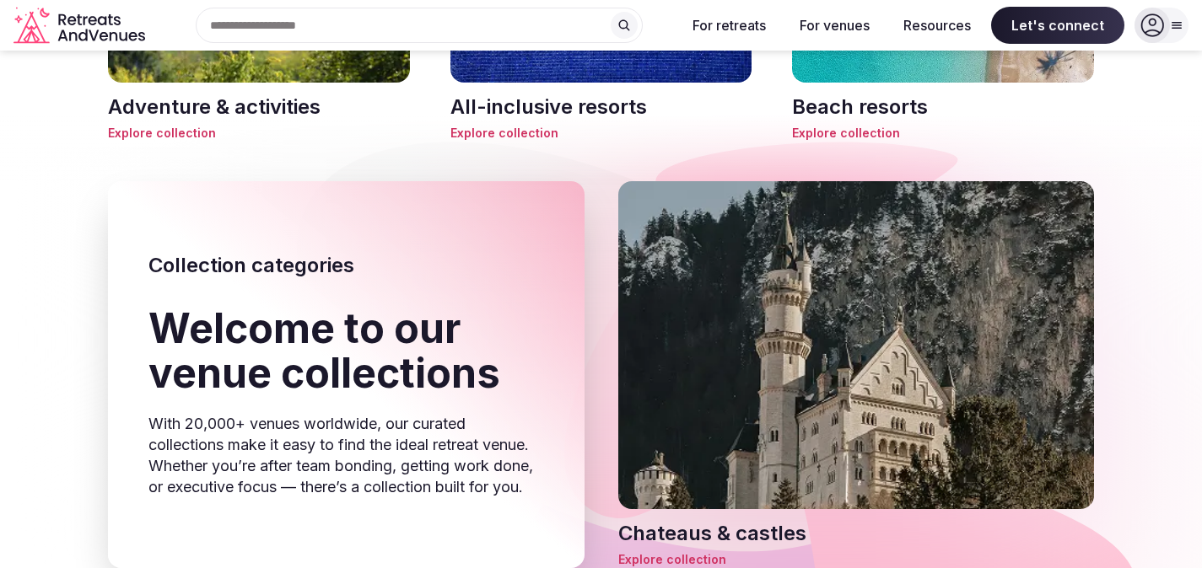
scroll to position [56, 0]
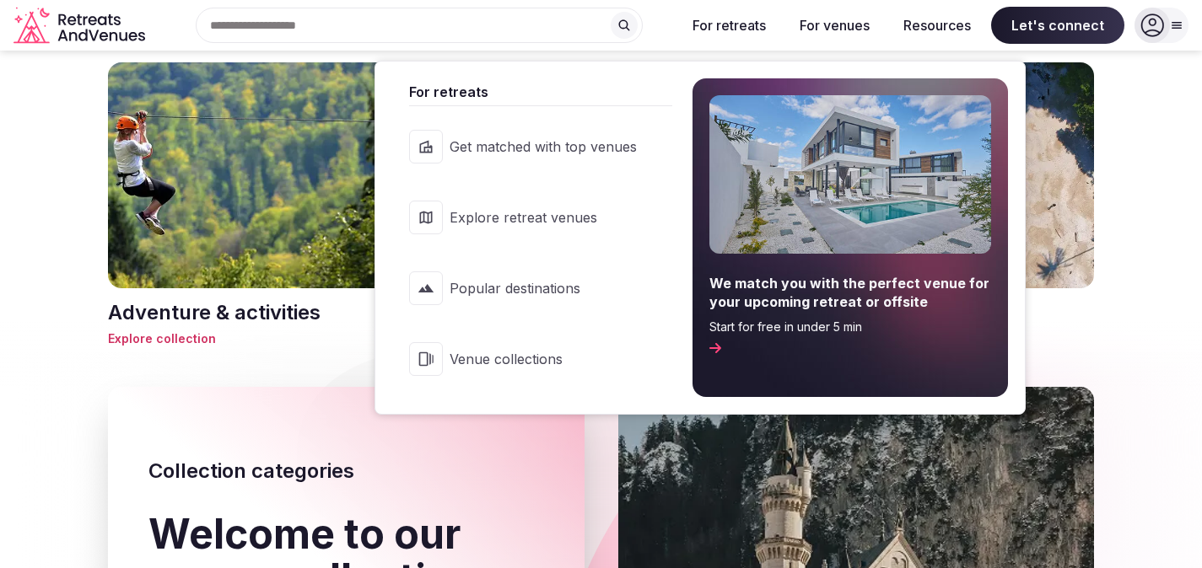
click at [599, 148] on span "Get matched with top venues" at bounding box center [542, 146] width 187 height 19
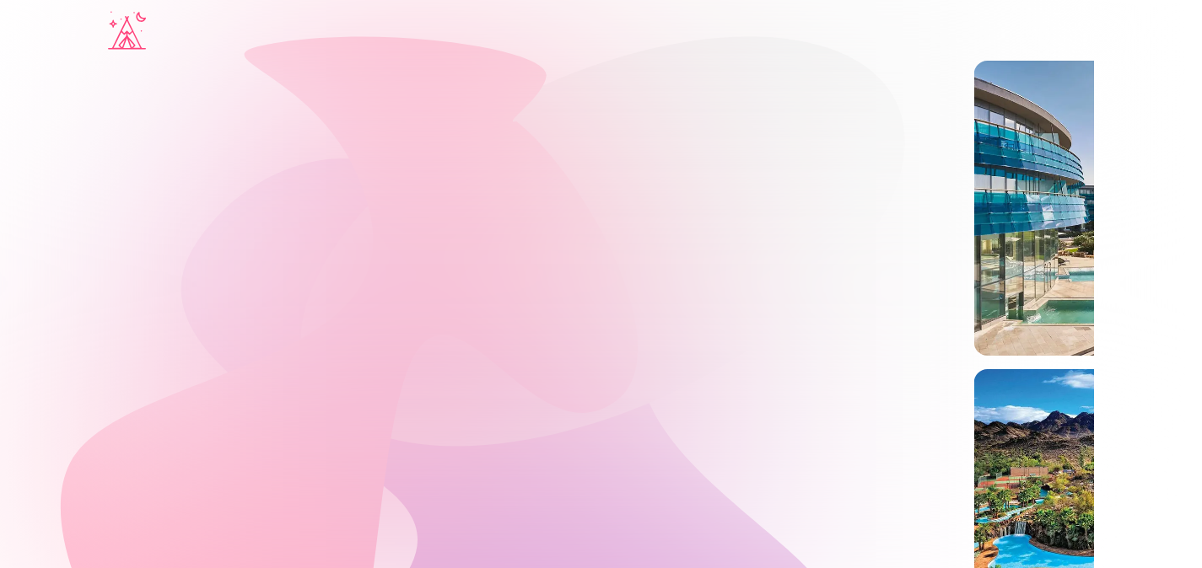
type input "**********"
type input "*****"
type input "**********"
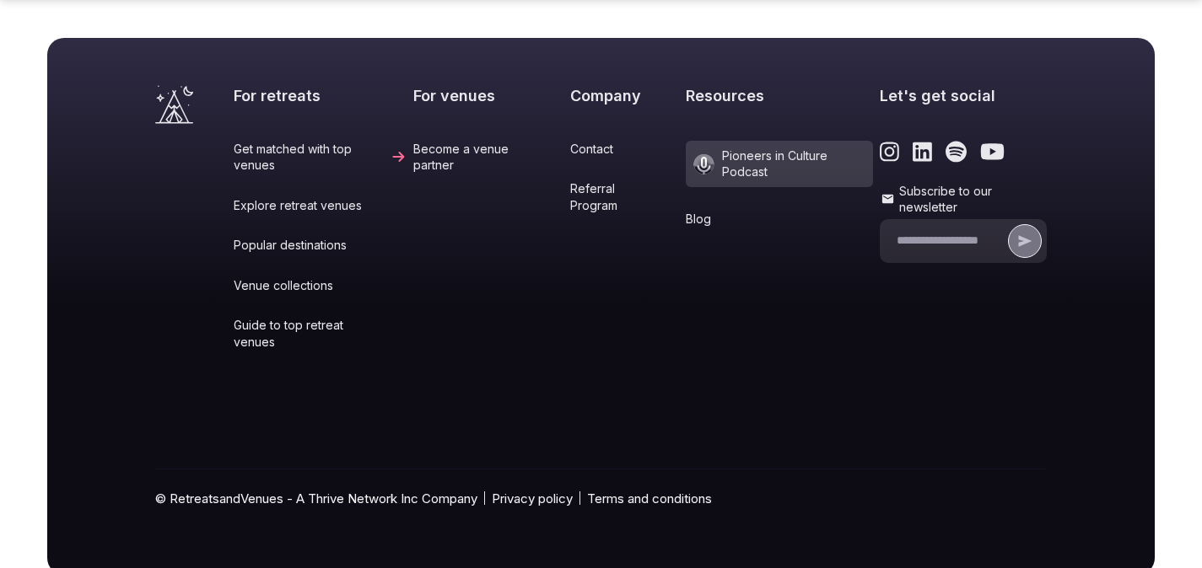
scroll to position [3775, 0]
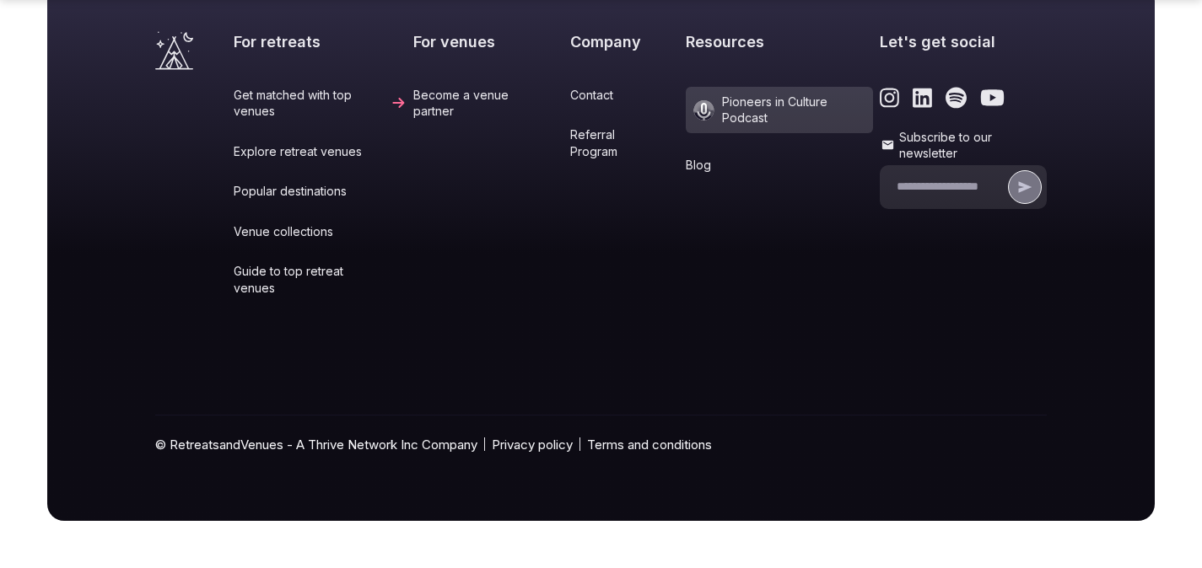
click at [312, 283] on link "Guide to top retreat venues" at bounding box center [320, 279] width 173 height 33
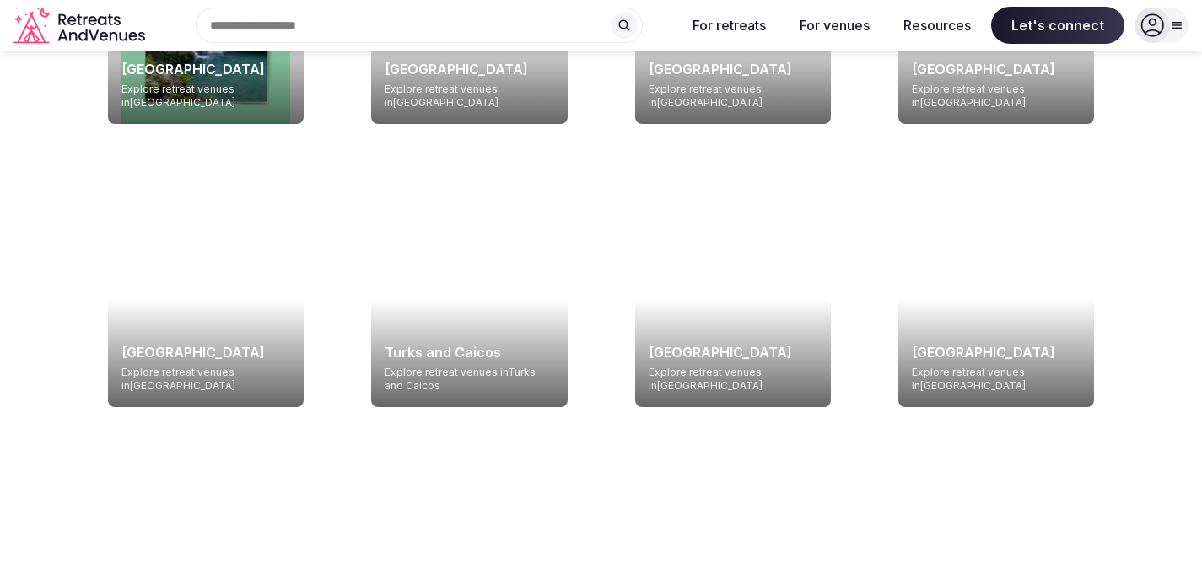
scroll to position [3328, 0]
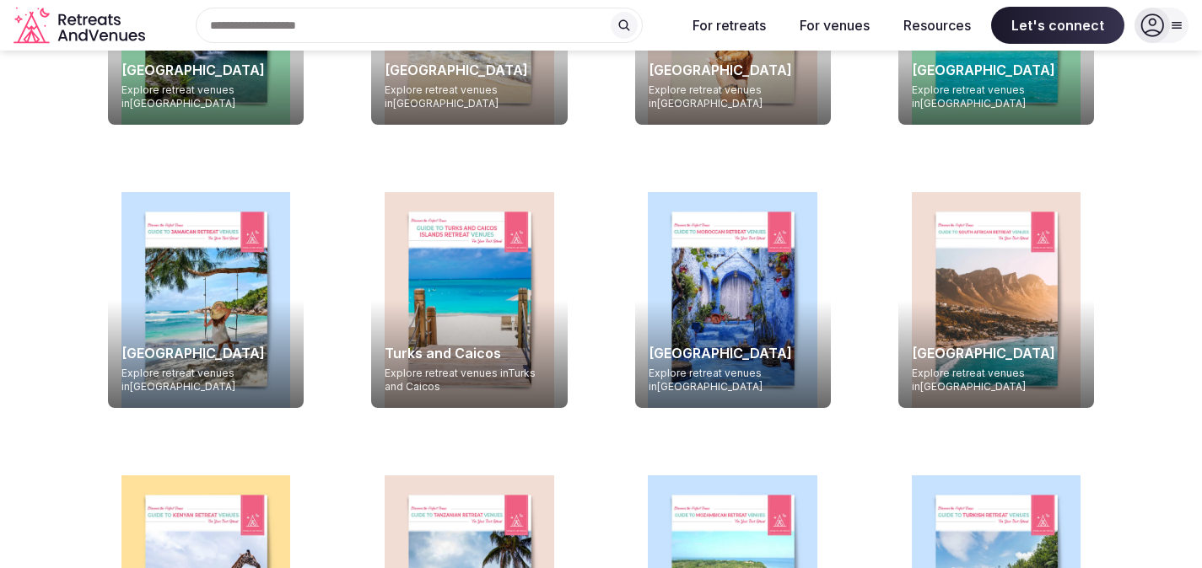
click at [507, 367] on p "Explore retreat venues in [GEOGRAPHIC_DATA]" at bounding box center [469, 381] width 169 height 29
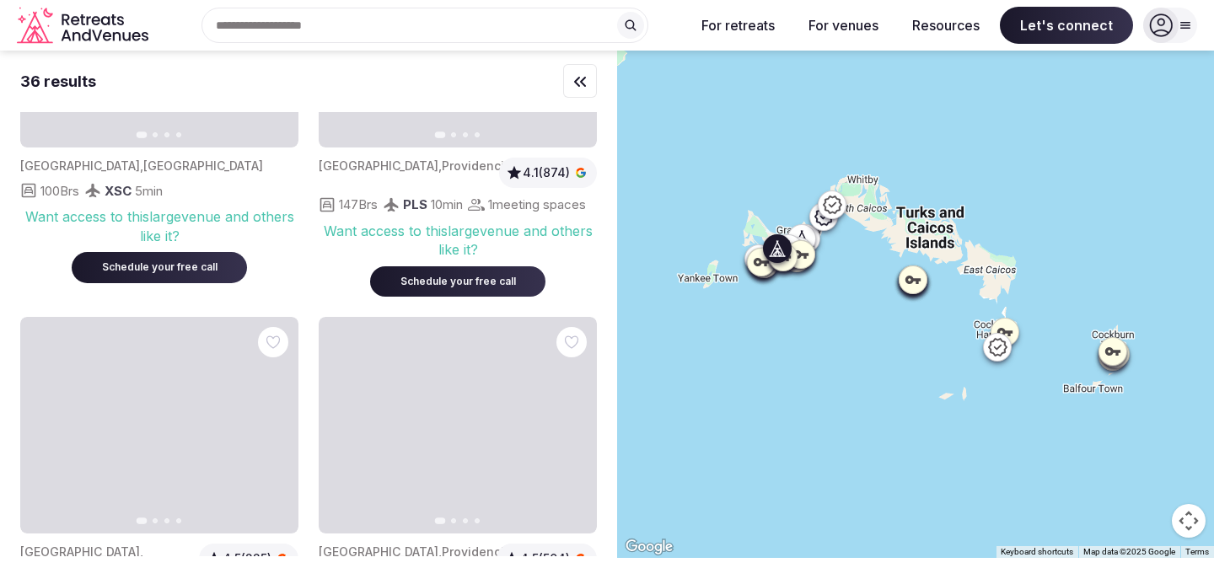
scroll to position [480, 0]
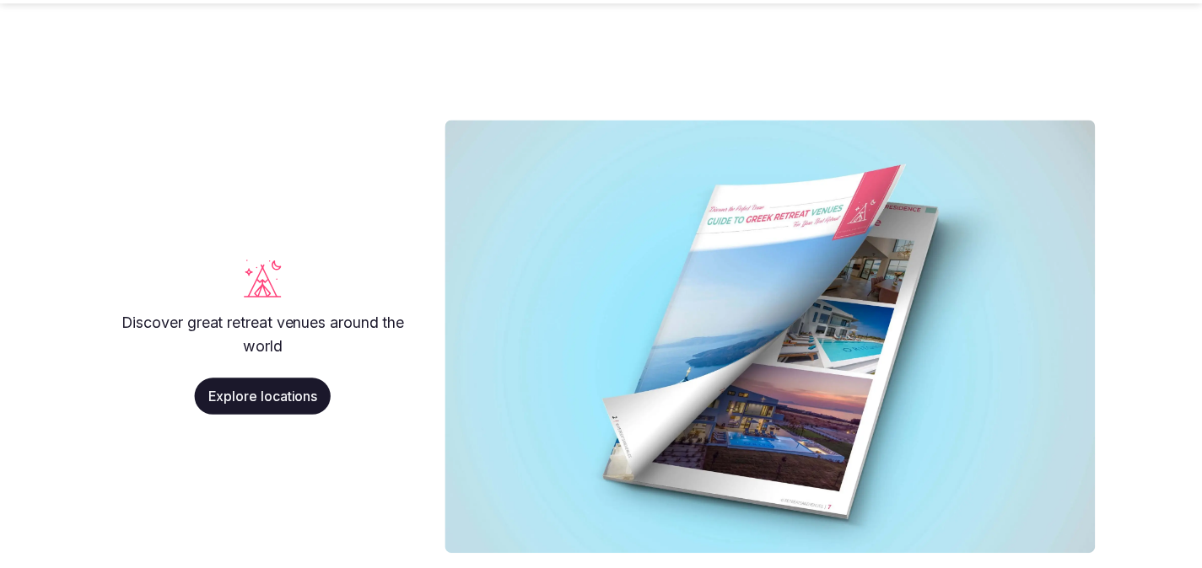
scroll to position [3328, 0]
